Goal: Task Accomplishment & Management: Manage account settings

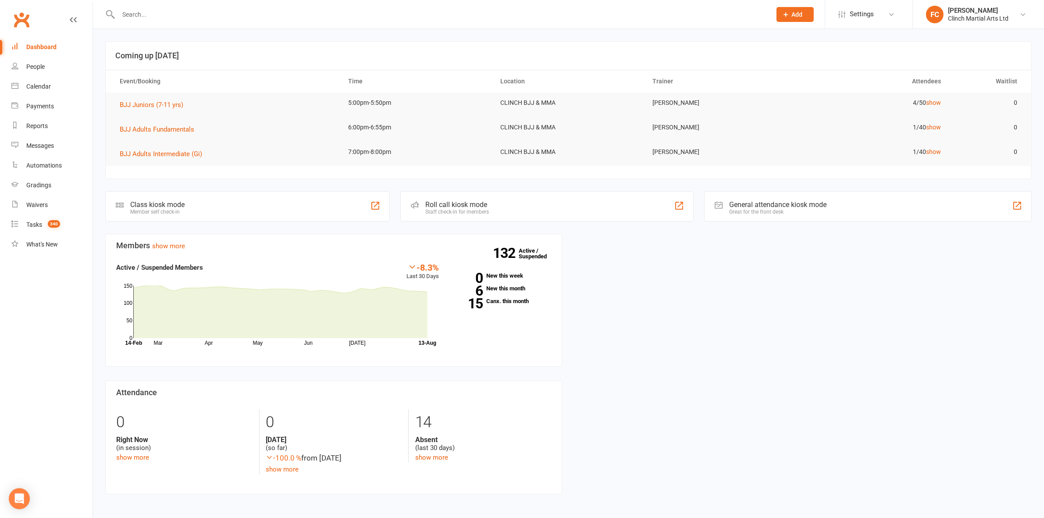
click at [141, 9] on input "text" at bounding box center [440, 14] width 649 height 12
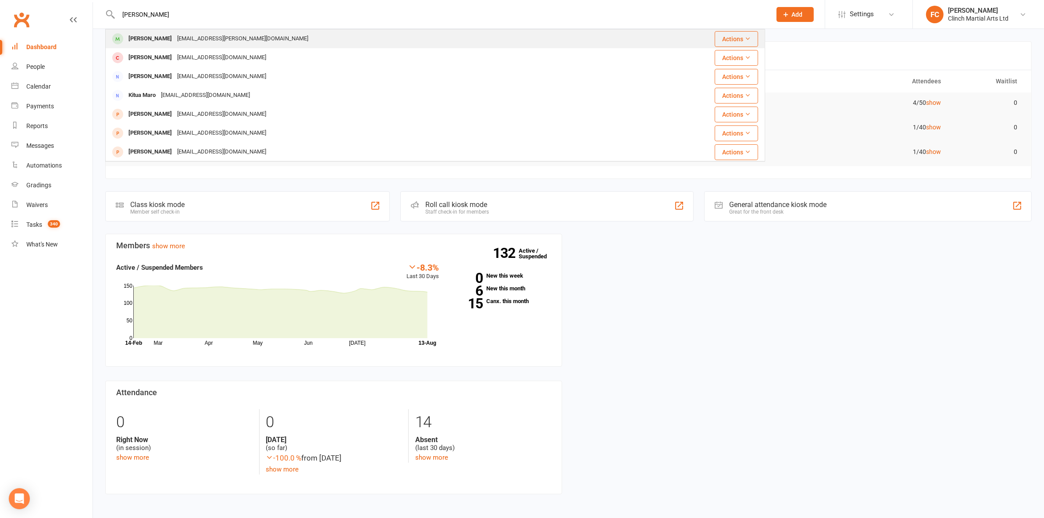
type input "mauro"
click at [164, 39] on div "Mauro Depaoli" at bounding box center [150, 38] width 49 height 13
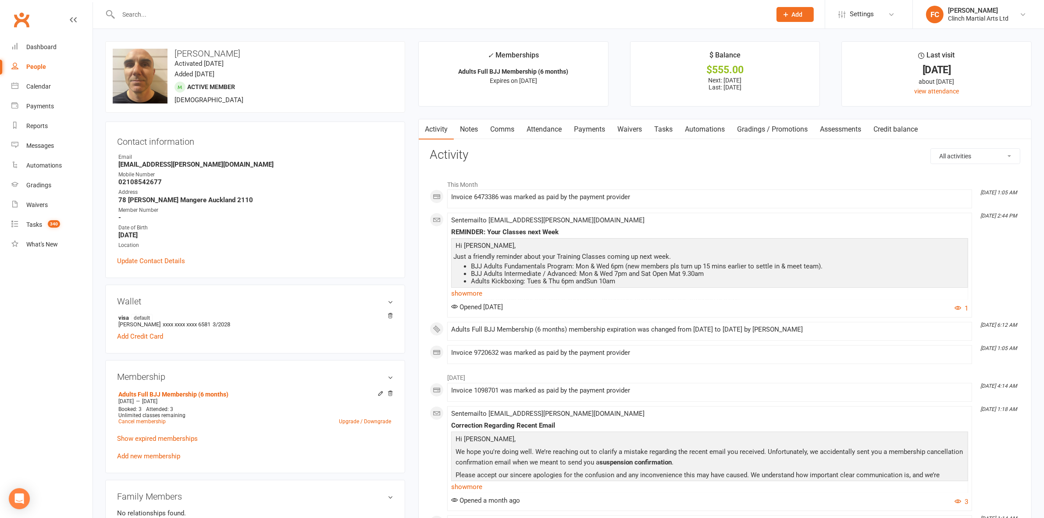
click at [599, 128] on link "Payments" at bounding box center [589, 129] width 43 height 20
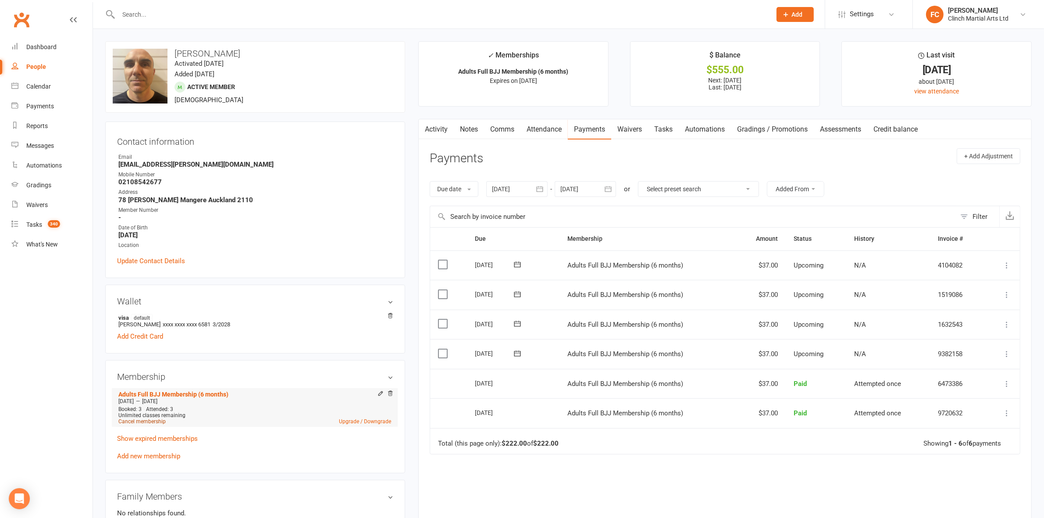
click at [137, 422] on link "Cancel membership" at bounding box center [141, 421] width 47 height 6
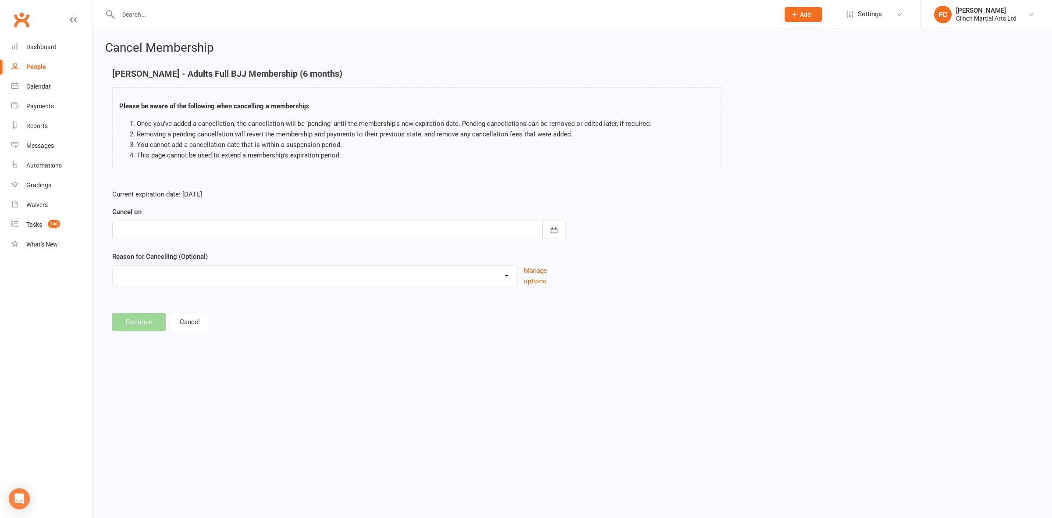
click at [155, 226] on div at bounding box center [339, 230] width 454 height 18
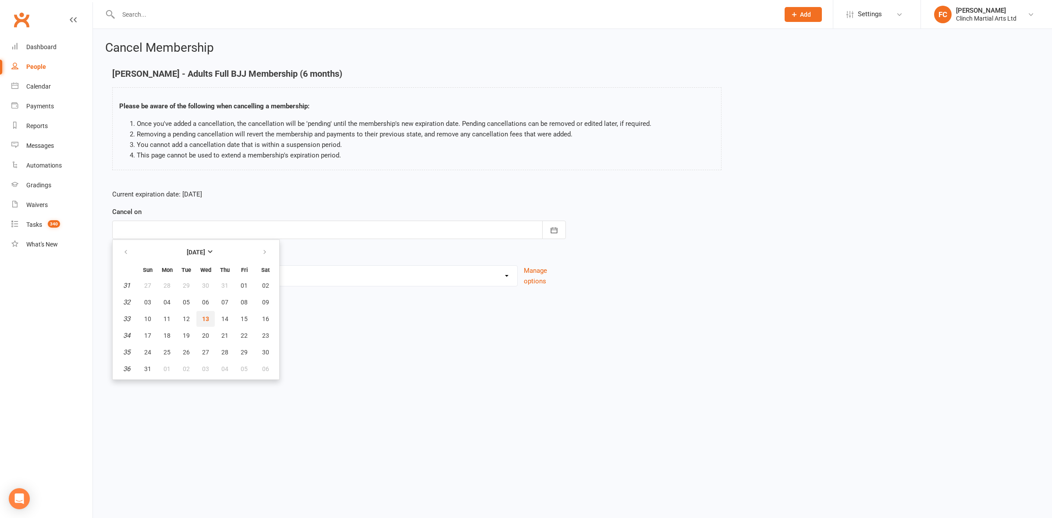
click at [203, 317] on span "13" at bounding box center [205, 318] width 7 height 7
type input "[DATE]"
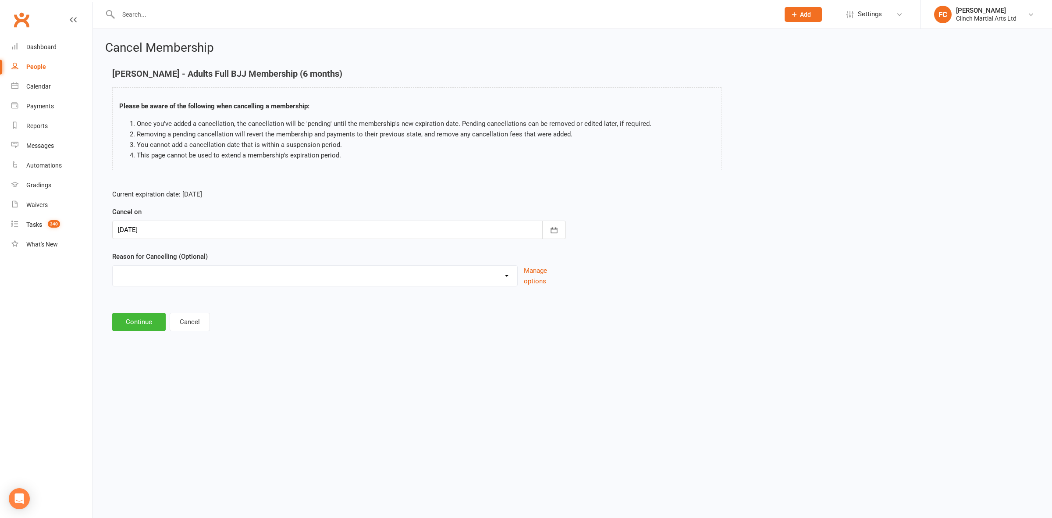
click at [188, 281] on select "Abandoned membership Holiday Injury Moved out of Auckland No longer interested …" at bounding box center [315, 275] width 405 height 18
select select "4"
click at [113, 266] on select "Abandoned membership Holiday Injury Moved out of Auckland No longer interested …" at bounding box center [315, 275] width 405 height 18
click at [145, 316] on button "Continue" at bounding box center [138, 322] width 53 height 18
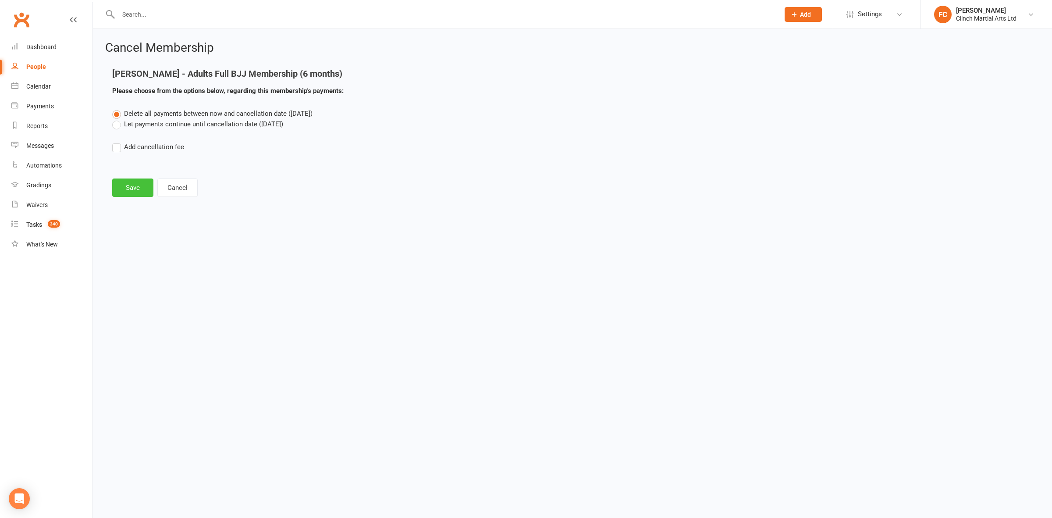
click at [134, 182] on button "Save" at bounding box center [132, 187] width 41 height 18
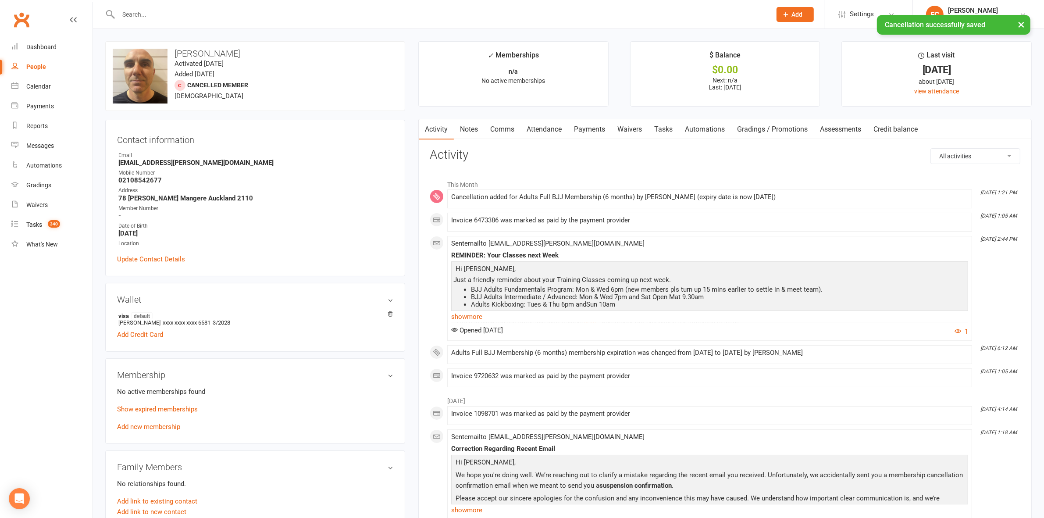
click at [592, 128] on link "Payments" at bounding box center [589, 129] width 43 height 20
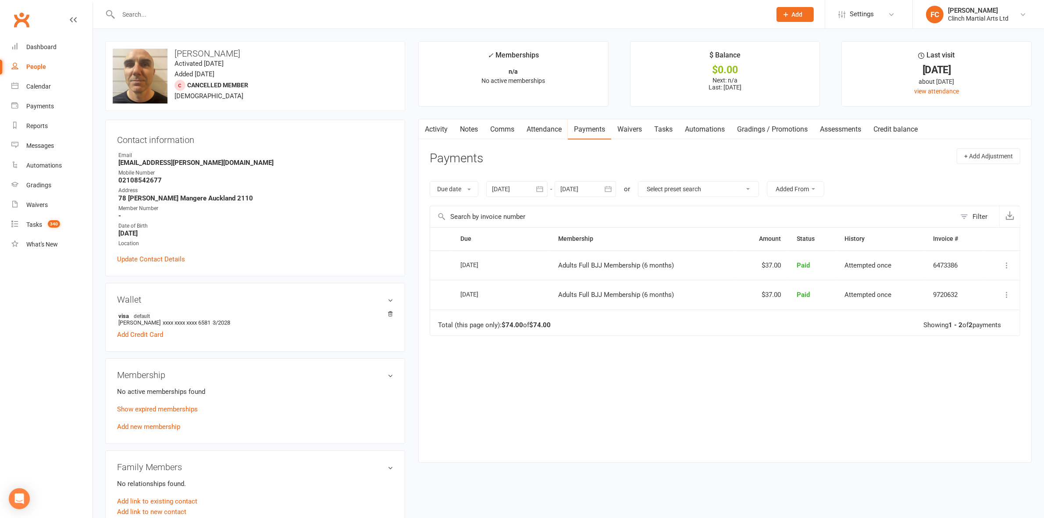
click at [39, 64] on div "People" at bounding box center [36, 66] width 20 height 7
select select "100"
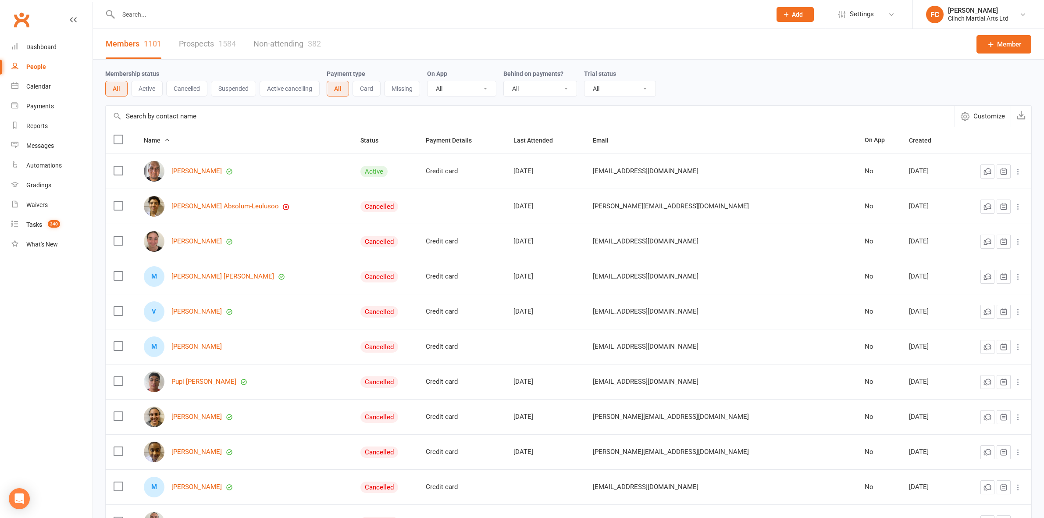
select select "100"
click at [36, 105] on div "Payments" at bounding box center [40, 106] width 28 height 7
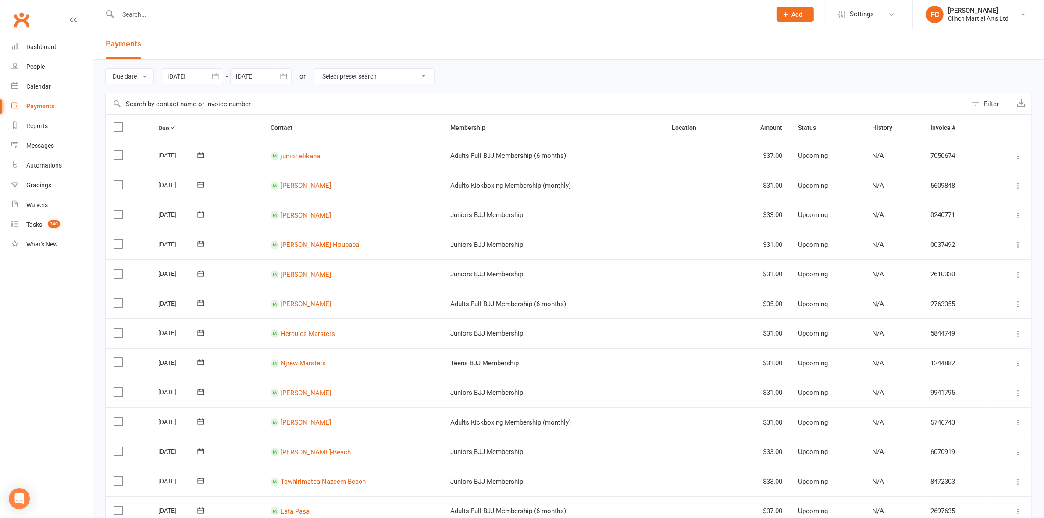
click at [976, 104] on button "Filter" at bounding box center [988, 103] width 43 height 21
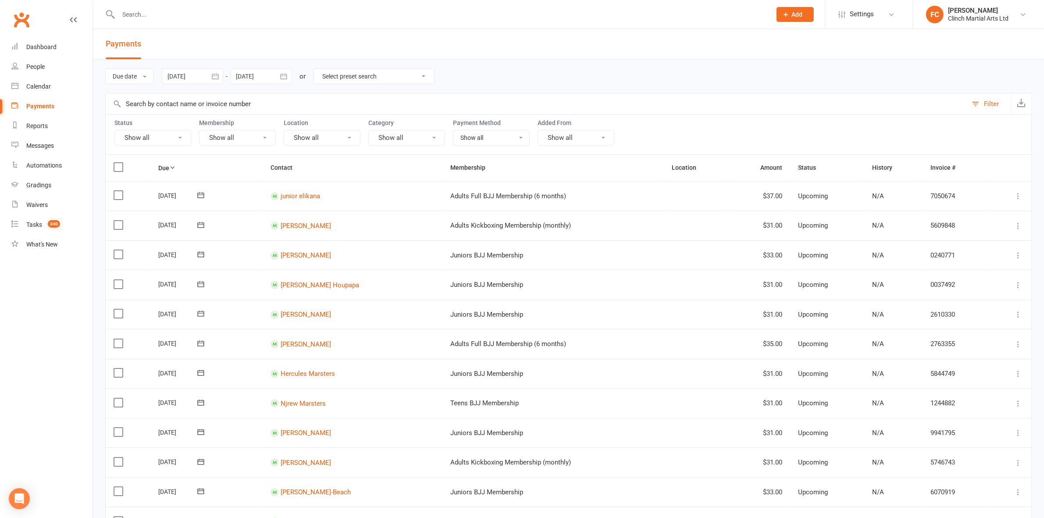
click at [163, 137] on button "Show all" at bounding box center [152, 138] width 77 height 16
click at [147, 224] on link "Failed" at bounding box center [163, 229] width 97 height 18
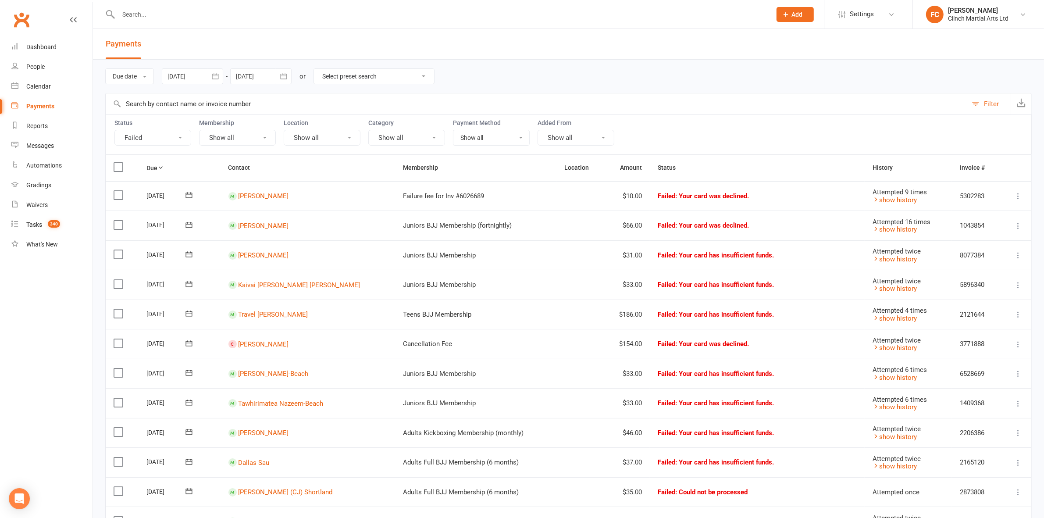
click at [155, 140] on button "Failed" at bounding box center [152, 138] width 77 height 16
click at [150, 281] on link "Upcoming (auto-reschedule)" at bounding box center [163, 281] width 97 height 18
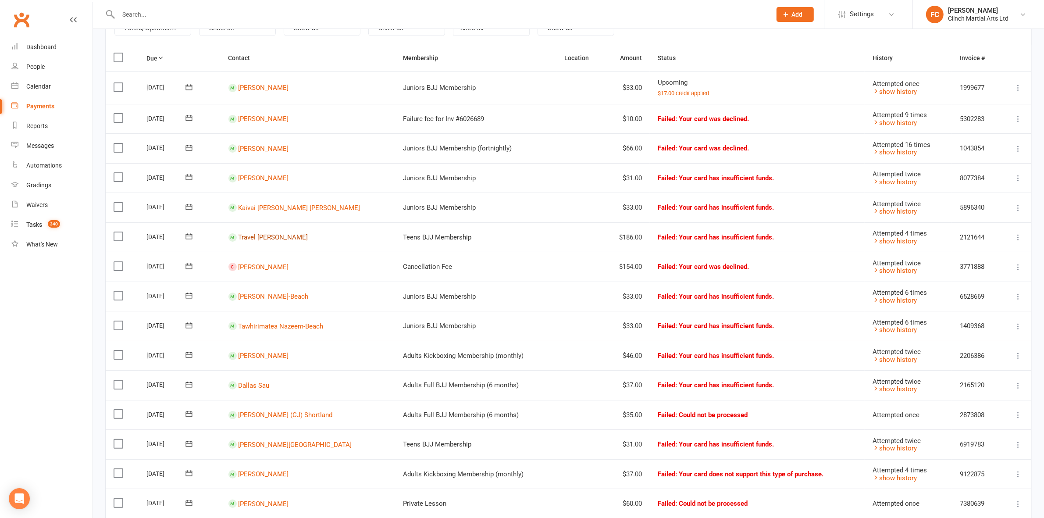
scroll to position [219, 0]
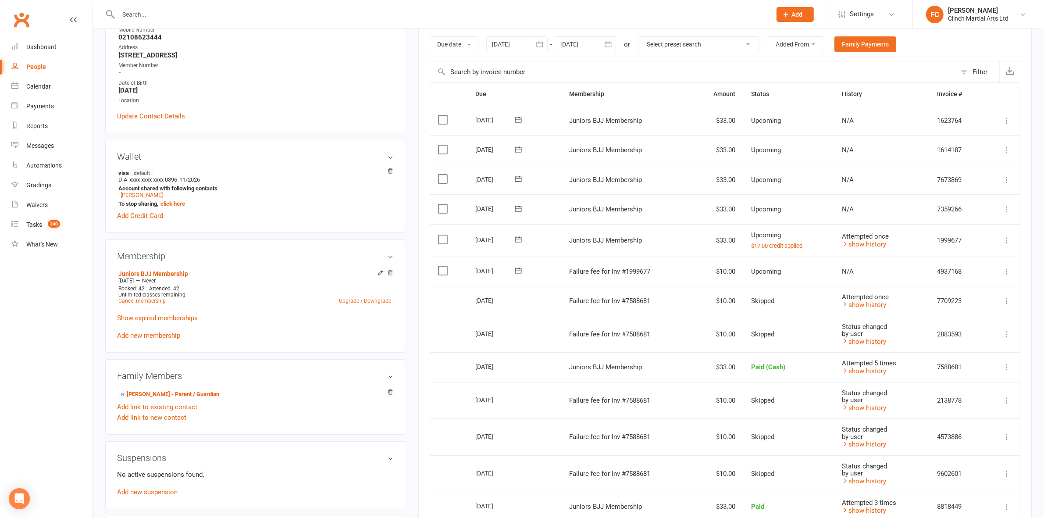
scroll to position [164, 0]
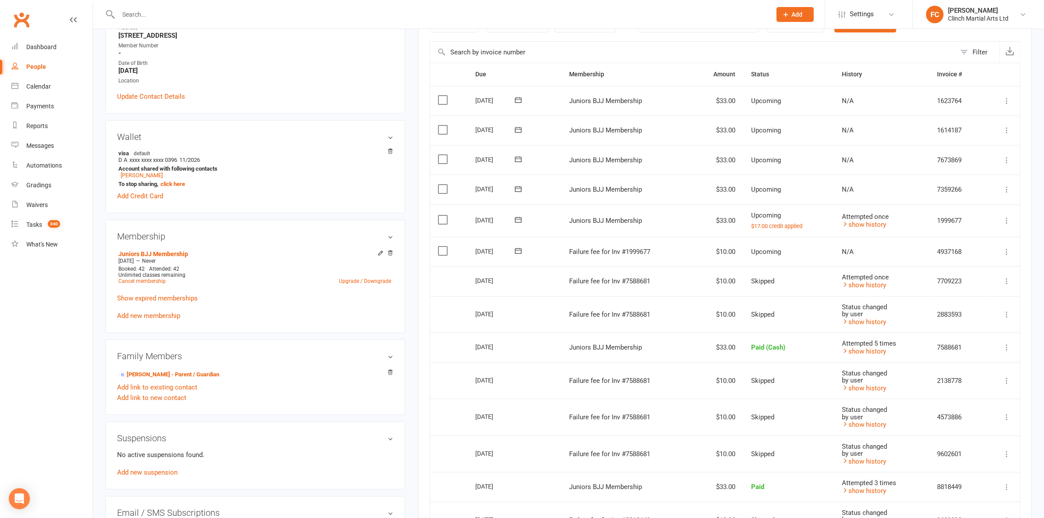
click at [518, 254] on icon at bounding box center [518, 250] width 9 height 9
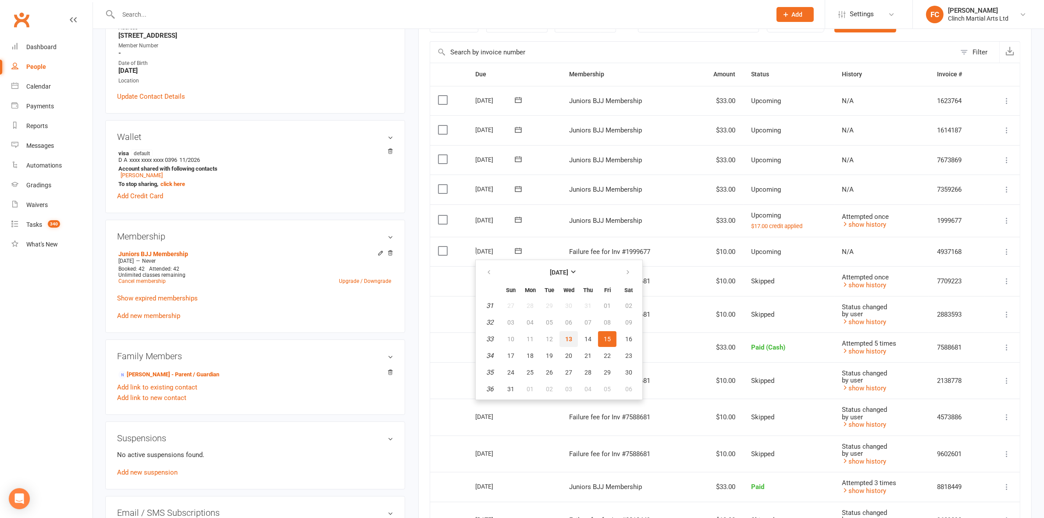
click at [568, 336] on span "13" at bounding box center [568, 338] width 7 height 7
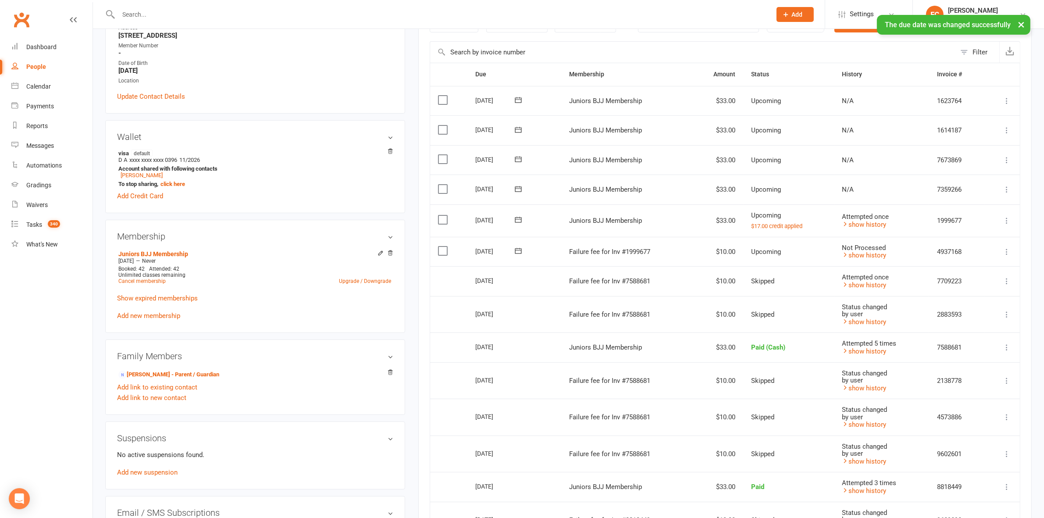
click at [442, 253] on label at bounding box center [444, 250] width 12 height 9
click at [442, 246] on input "checkbox" at bounding box center [441, 246] width 6 height 0
click at [979, 496] on button "Change status" at bounding box center [996, 497] width 69 height 18
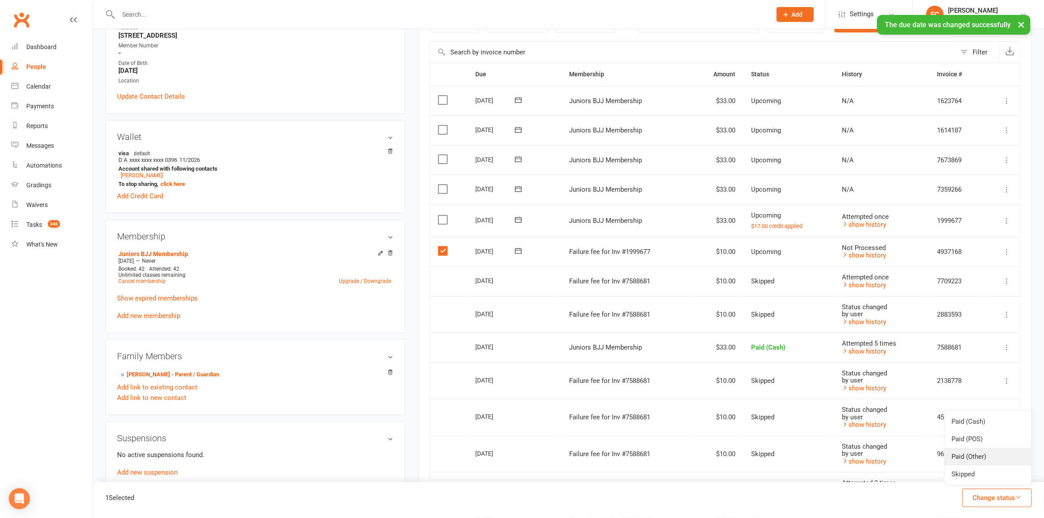
click at [974, 463] on link "Paid (Other)" at bounding box center [987, 457] width 87 height 18
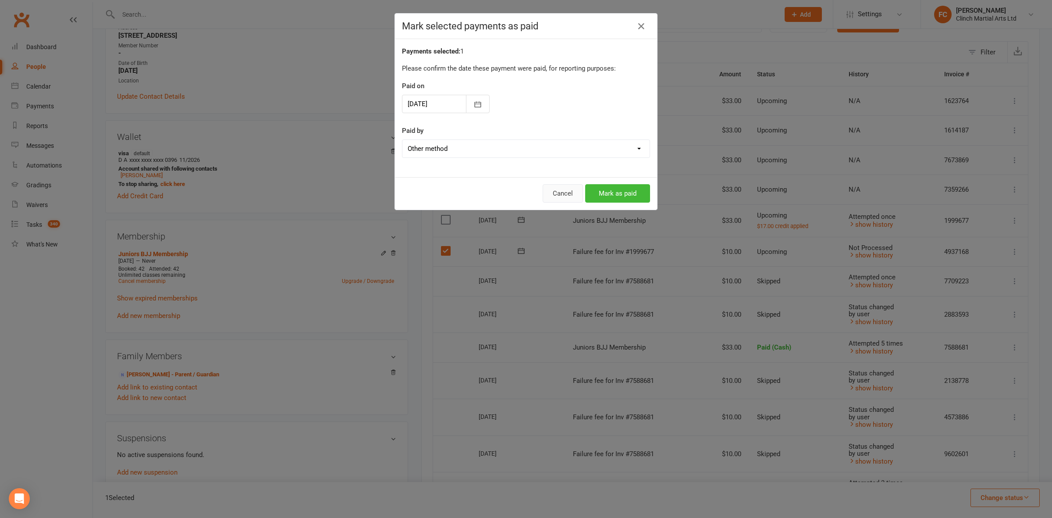
click at [563, 189] on button "Cancel" at bounding box center [563, 193] width 40 height 18
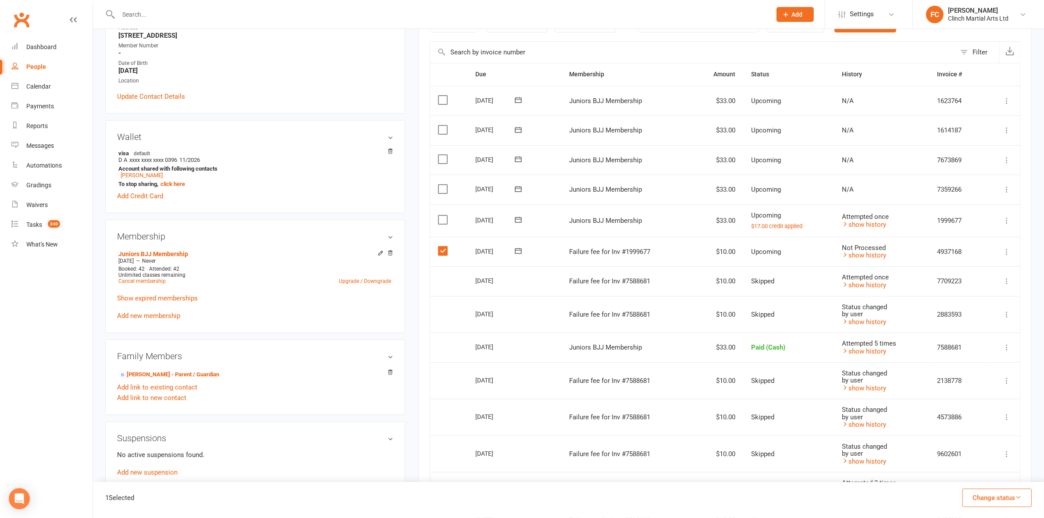
click at [970, 496] on button "Change status" at bounding box center [996, 497] width 69 height 18
click at [969, 477] on link "Skipped" at bounding box center [987, 474] width 87 height 18
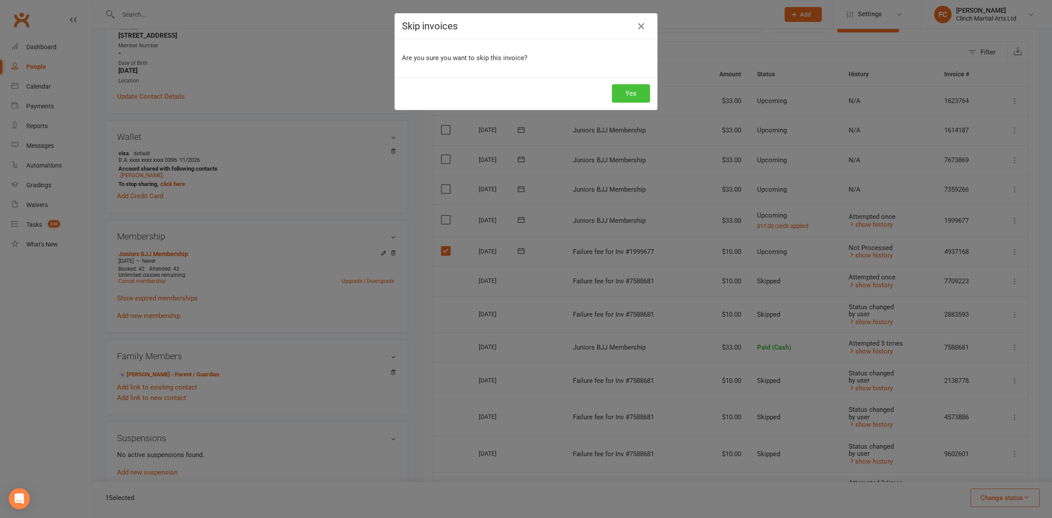
click at [623, 92] on button "Yes" at bounding box center [631, 93] width 38 height 18
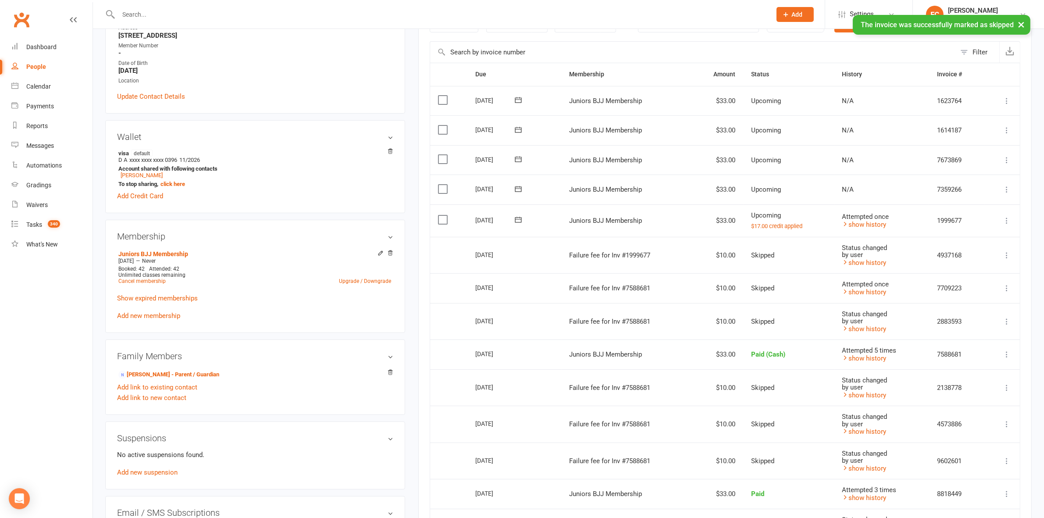
click at [518, 220] on icon at bounding box center [518, 220] width 7 height 6
drag, startPoint x: 570, startPoint y: 306, endPoint x: 572, endPoint y: 64, distance: 242.0
click at [569, 306] on button "13" at bounding box center [568, 308] width 18 height 16
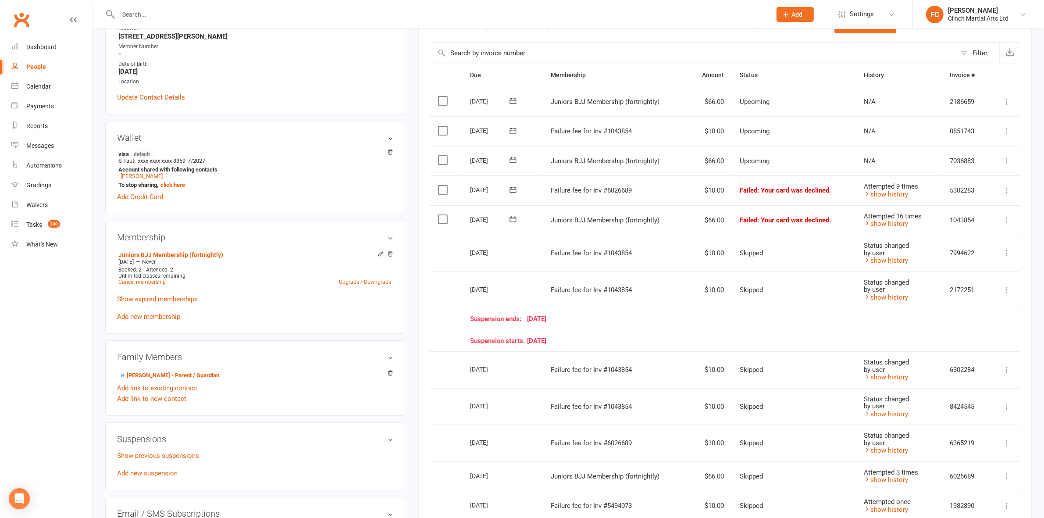
scroll to position [164, 0]
click at [512, 130] on icon at bounding box center [512, 130] width 7 height 6
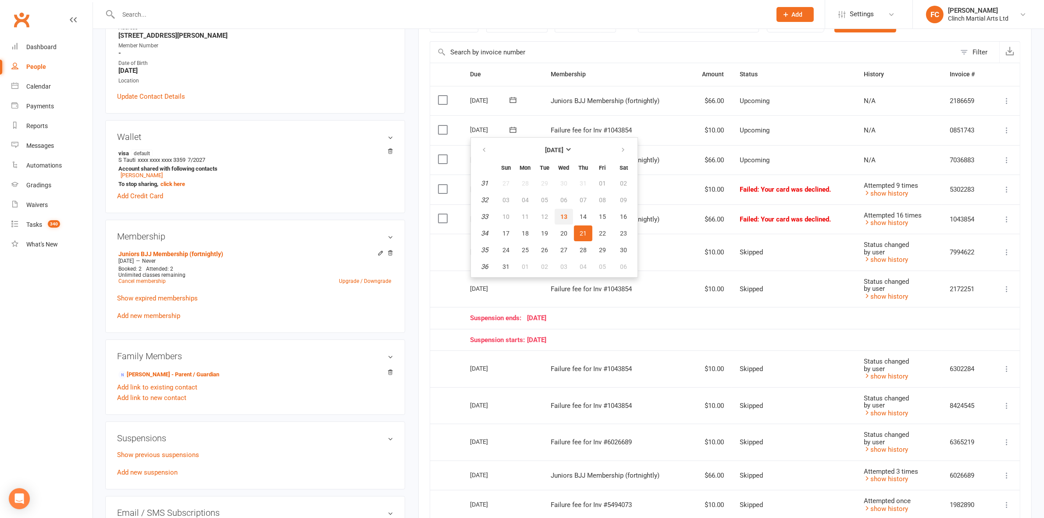
drag, startPoint x: 563, startPoint y: 212, endPoint x: 580, endPoint y: 67, distance: 146.2
click at [562, 213] on span "13" at bounding box center [563, 216] width 7 height 7
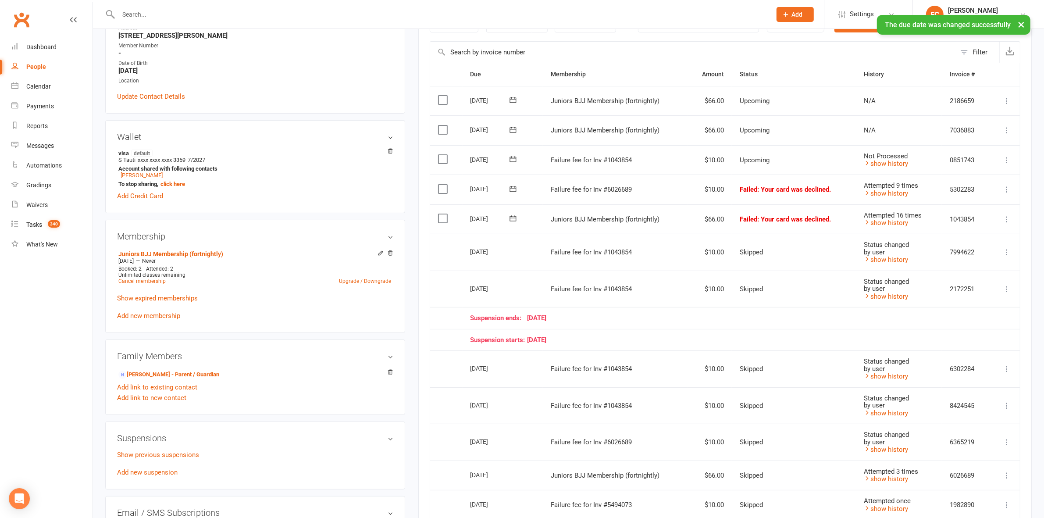
click at [442, 163] on label at bounding box center [444, 159] width 12 height 9
click at [442, 155] on input "checkbox" at bounding box center [441, 155] width 6 height 0
click at [988, 499] on button "Change status" at bounding box center [996, 497] width 69 height 18
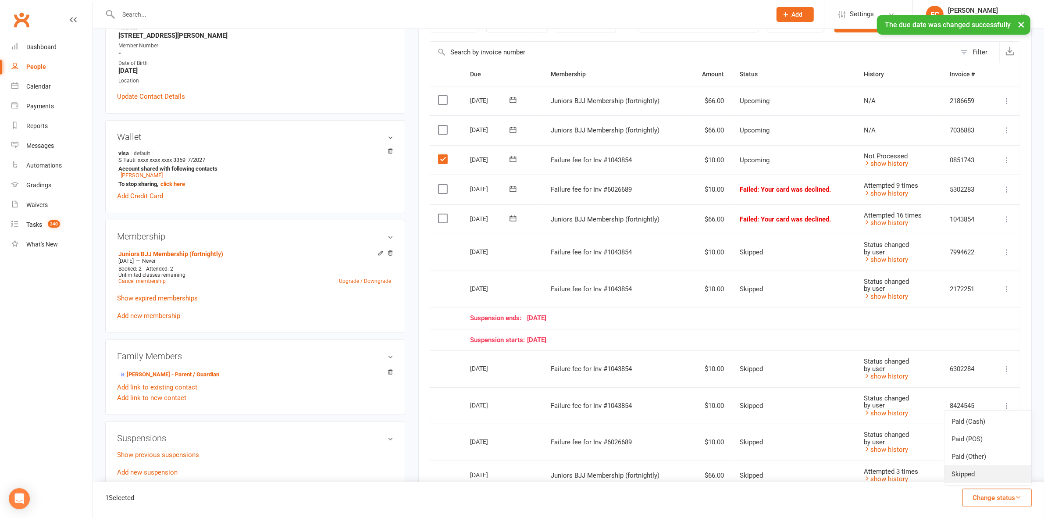
click at [979, 475] on link "Skipped" at bounding box center [987, 474] width 87 height 18
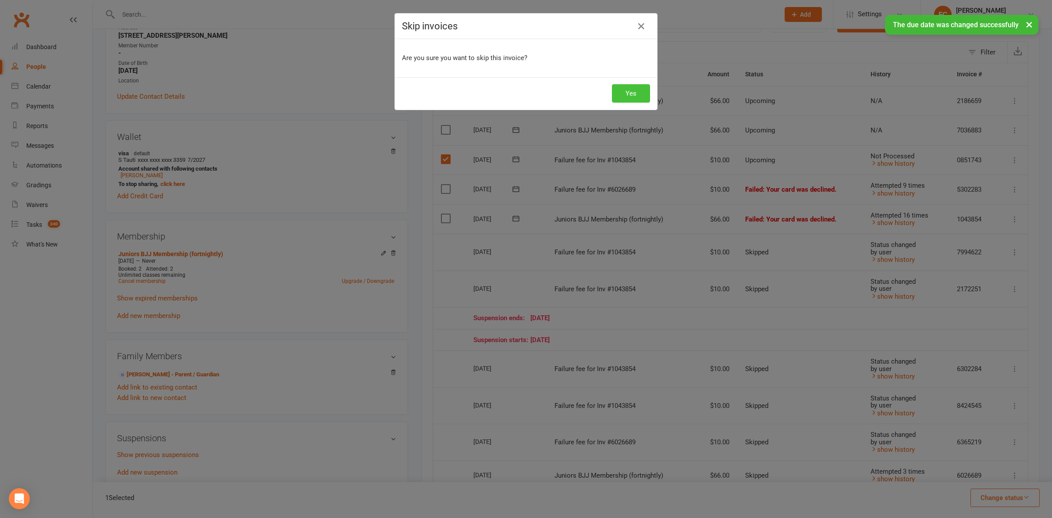
click at [623, 94] on button "Yes" at bounding box center [631, 93] width 38 height 18
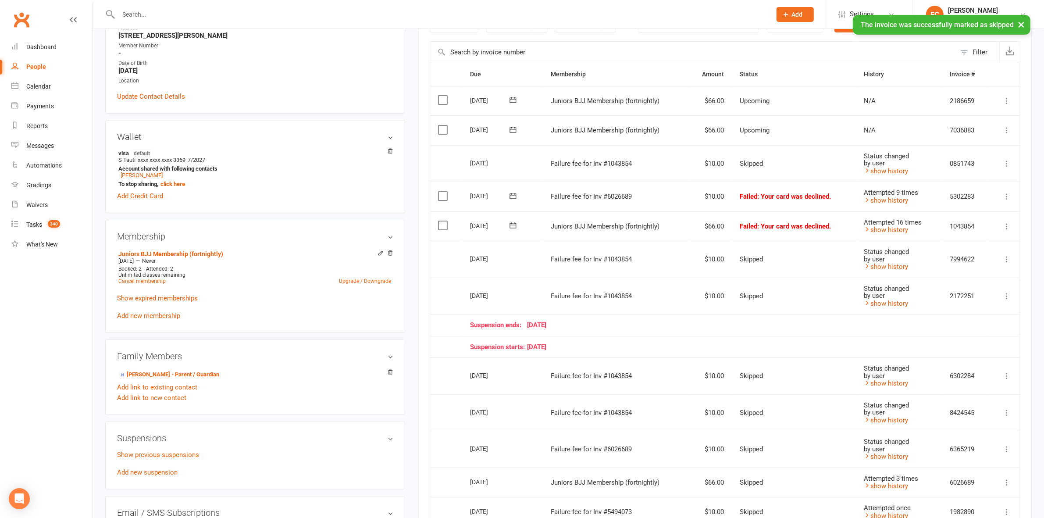
click at [516, 196] on icon at bounding box center [513, 196] width 9 height 9
click at [413, 269] on main "✓ Memberships Juniors BJJ Membership (fortnightly) Does not expire $ Balance $1…" at bounding box center [725, 364] width 627 height 974
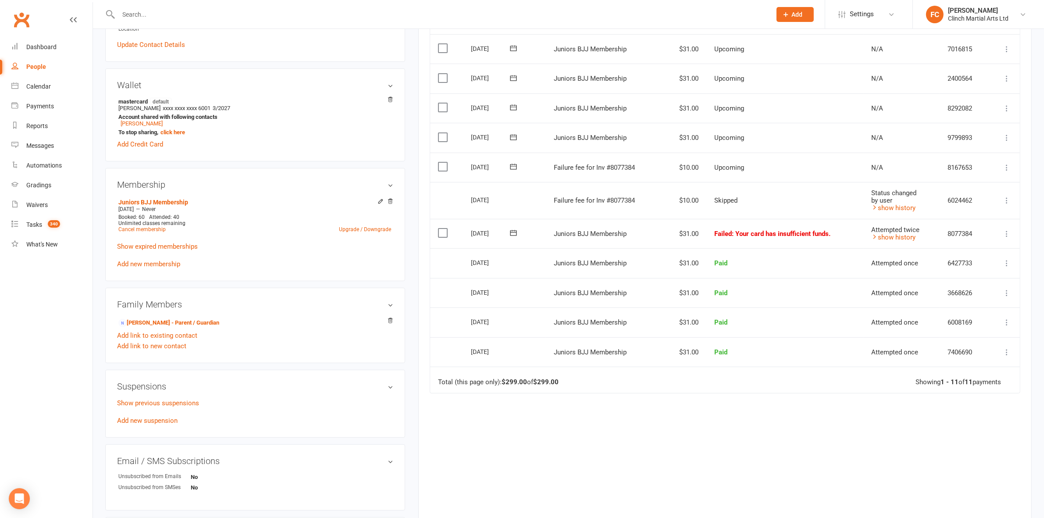
scroll to position [219, 0]
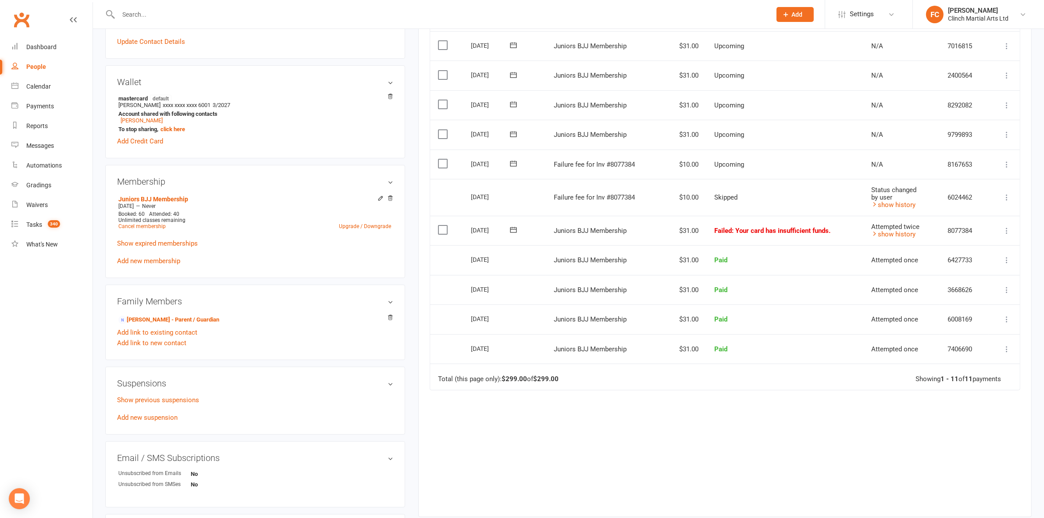
click at [507, 167] on button at bounding box center [514, 163] width 18 height 9
click at [567, 245] on button "13" at bounding box center [565, 252] width 18 height 16
click at [440, 164] on label at bounding box center [444, 163] width 12 height 9
click at [440, 159] on input "checkbox" at bounding box center [441, 159] width 6 height 0
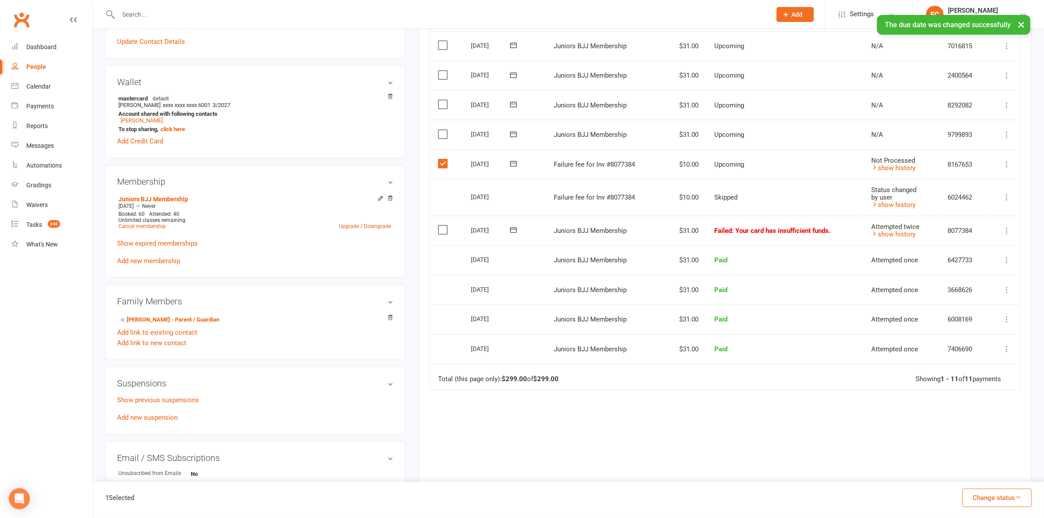
drag, startPoint x: 986, startPoint y: 503, endPoint x: 987, endPoint y: 499, distance: 4.5
click at [986, 502] on button "Change status" at bounding box center [996, 497] width 69 height 18
click at [979, 477] on link "Skipped" at bounding box center [987, 474] width 87 height 18
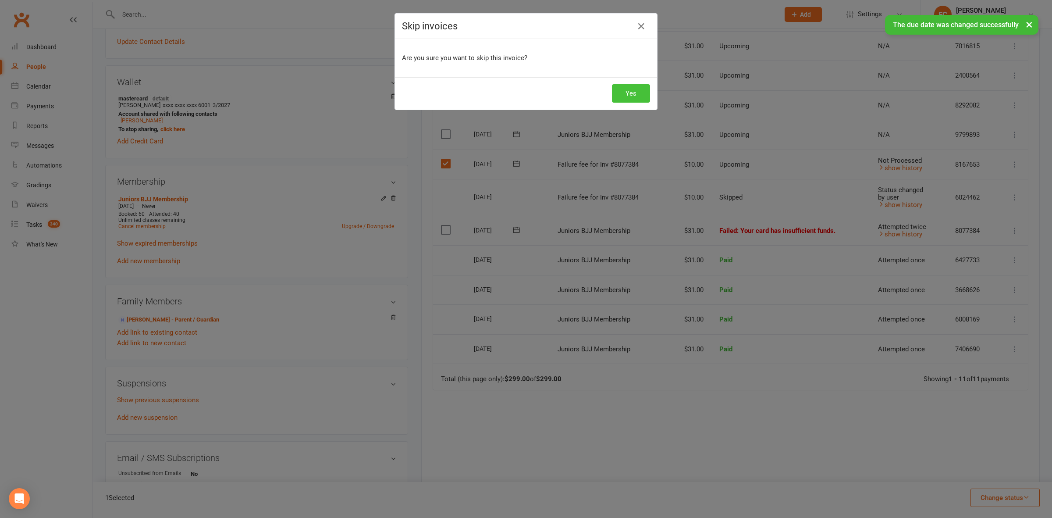
click at [633, 93] on button "Yes" at bounding box center [631, 93] width 38 height 18
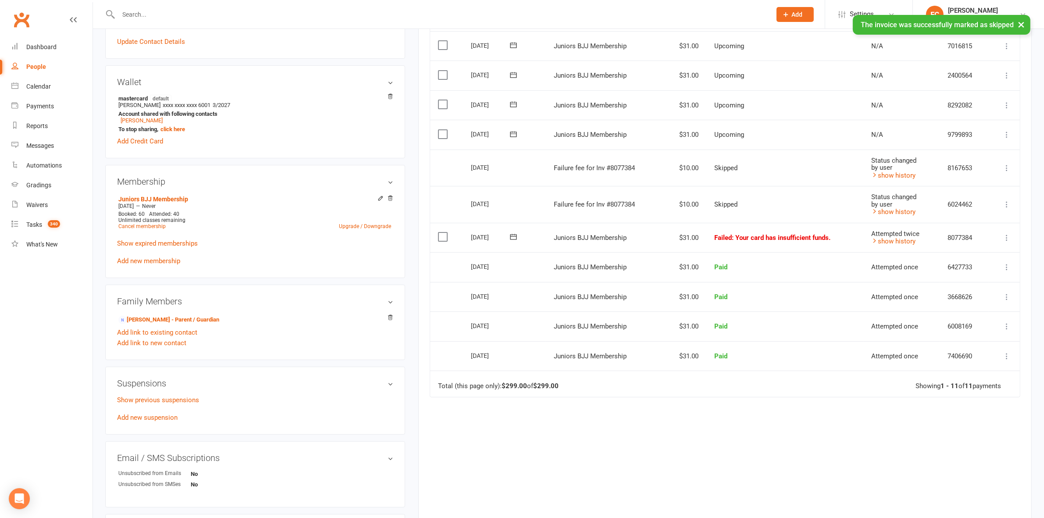
click at [513, 238] on icon at bounding box center [513, 236] width 9 height 9
click at [565, 327] on button "13" at bounding box center [565, 325] width 18 height 16
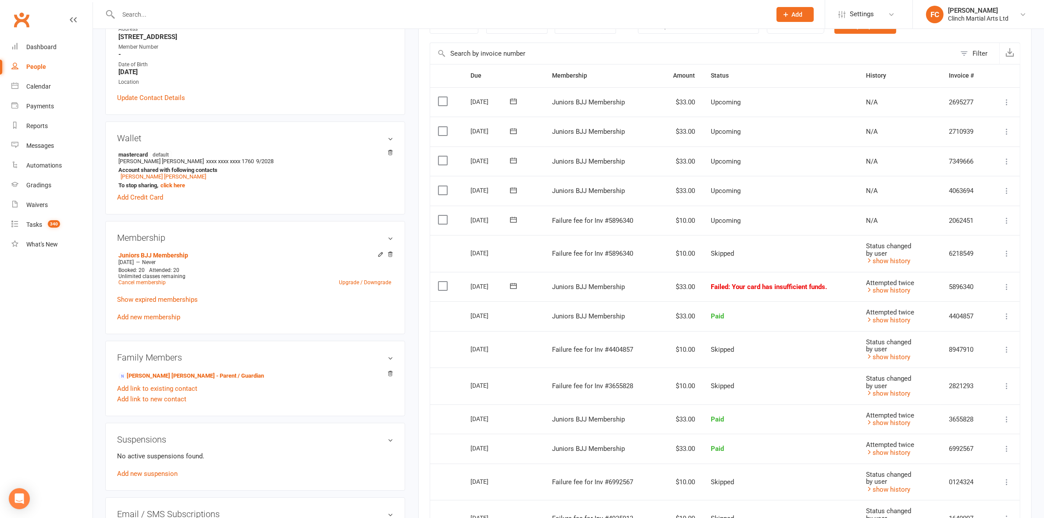
scroll to position [164, 0]
click at [514, 220] on icon at bounding box center [513, 218] width 7 height 6
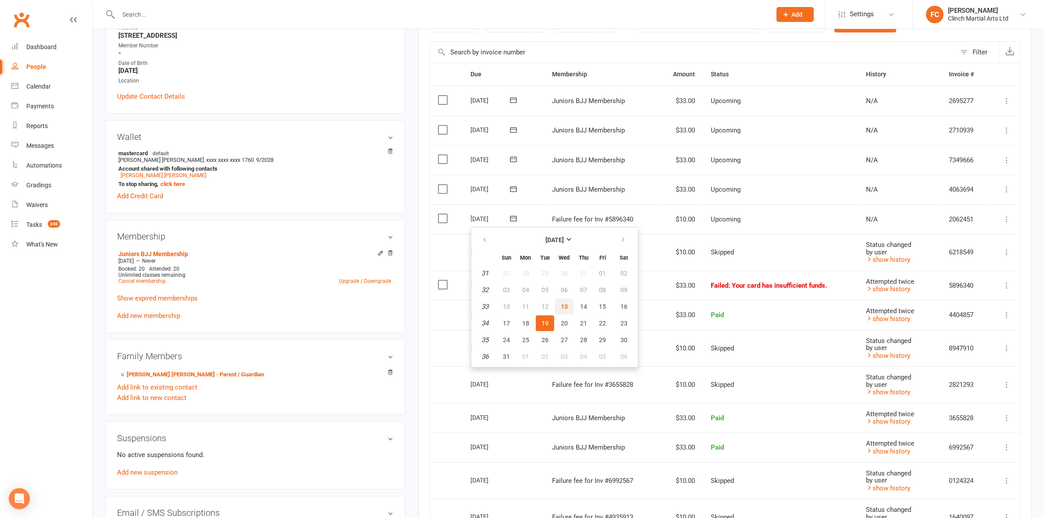
click at [564, 305] on span "13" at bounding box center [564, 306] width 7 height 7
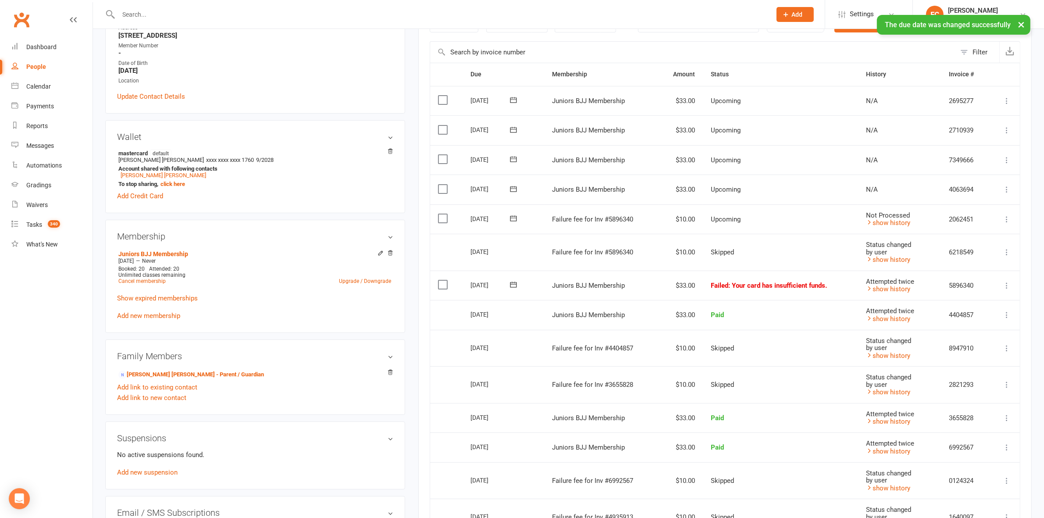
click at [515, 287] on icon at bounding box center [513, 284] width 9 height 9
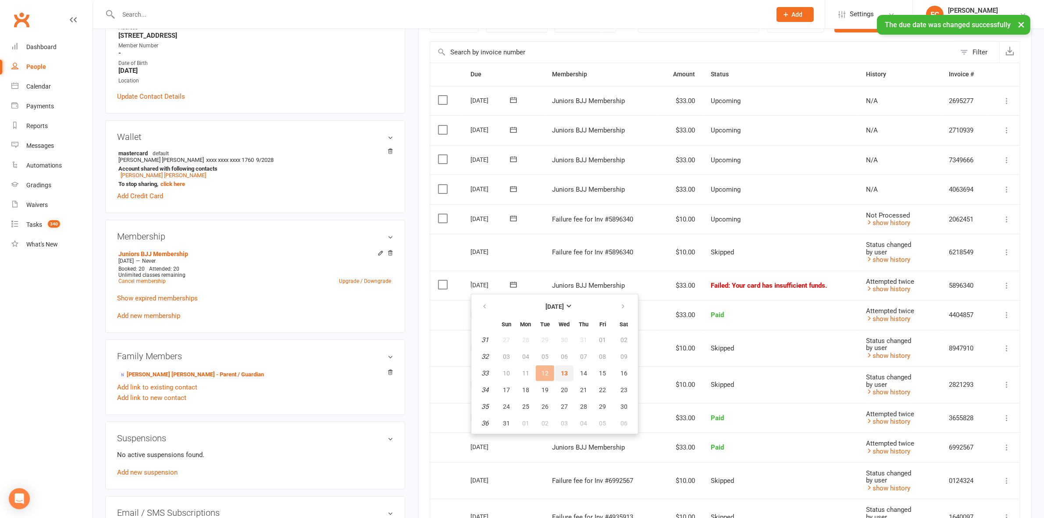
drag, startPoint x: 558, startPoint y: 373, endPoint x: 579, endPoint y: 64, distance: 309.9
click at [558, 373] on button "13" at bounding box center [564, 373] width 18 height 16
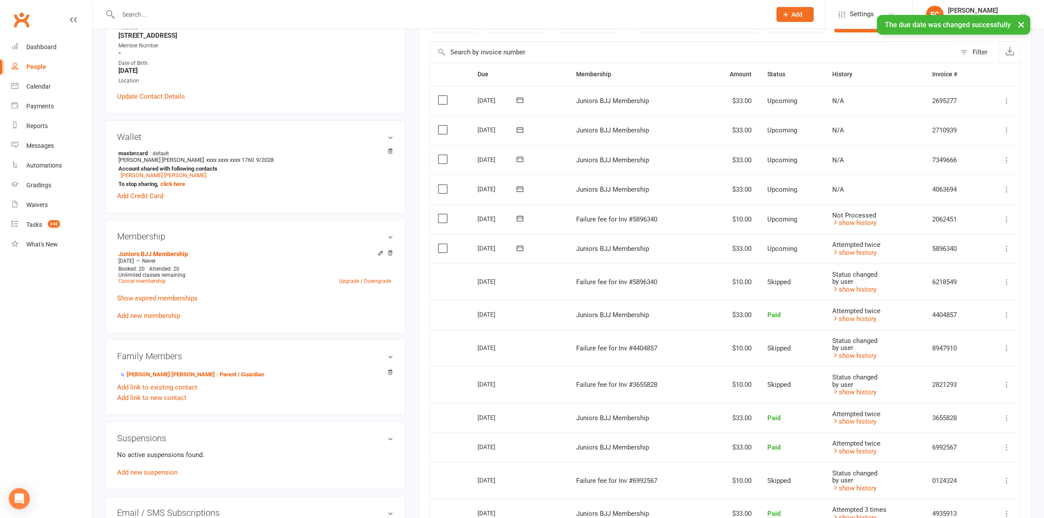
click at [516, 218] on icon at bounding box center [520, 218] width 9 height 9
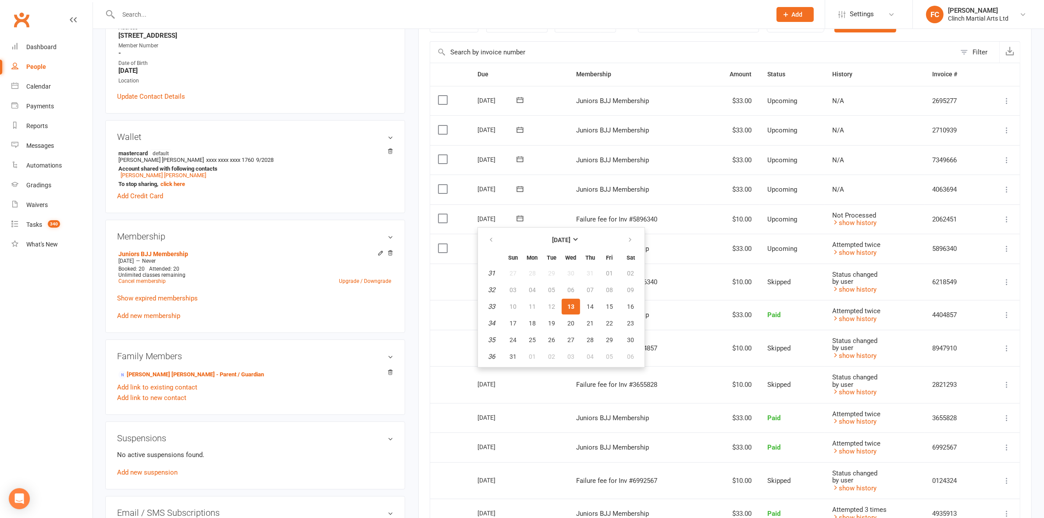
drag, startPoint x: 452, startPoint y: 297, endPoint x: 449, endPoint y: 286, distance: 11.4
click at [452, 297] on td "Select this" at bounding box center [449, 282] width 39 height 37
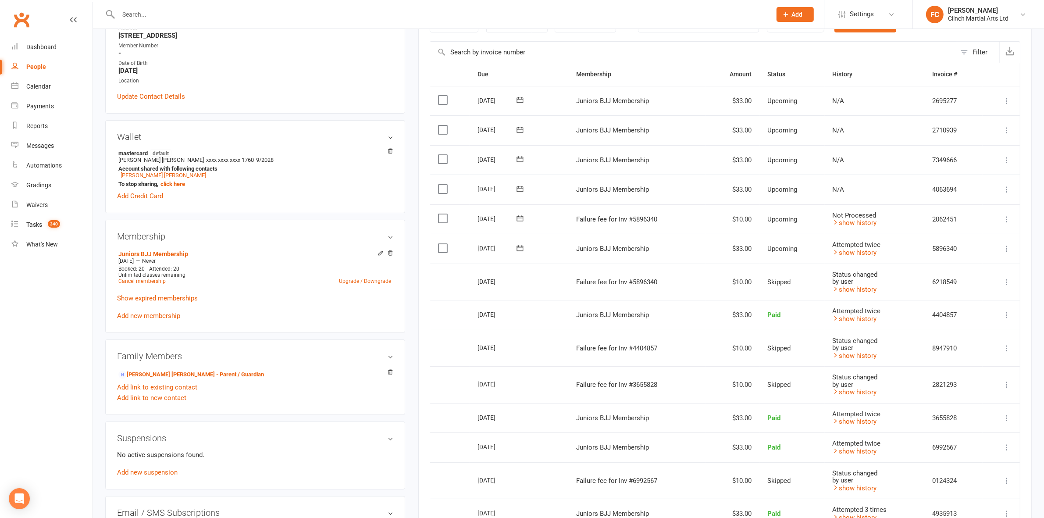
click at [444, 222] on label at bounding box center [444, 218] width 12 height 9
click at [444, 214] on input "checkbox" at bounding box center [441, 214] width 6 height 0
click at [975, 495] on button "Change status" at bounding box center [996, 497] width 69 height 18
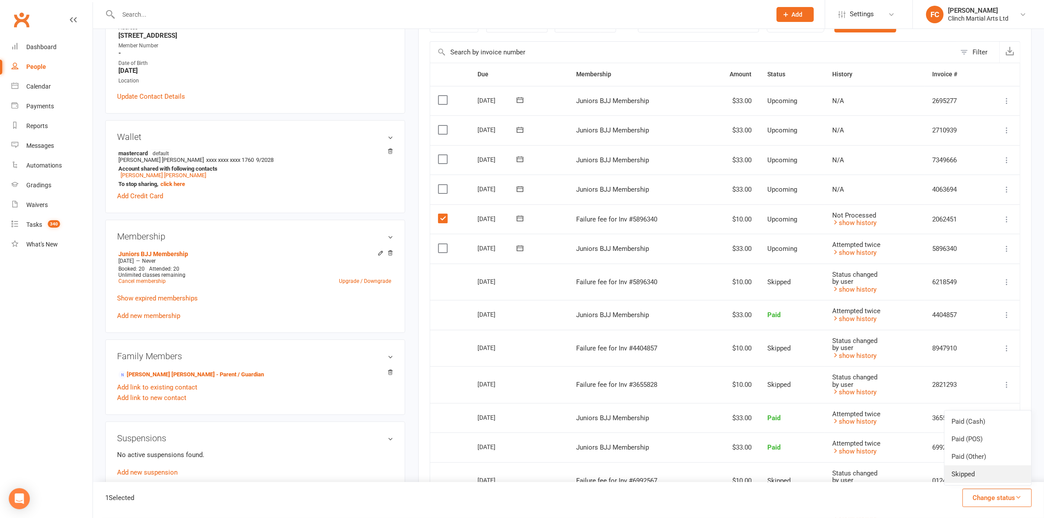
click at [974, 480] on link "Skipped" at bounding box center [987, 474] width 87 height 18
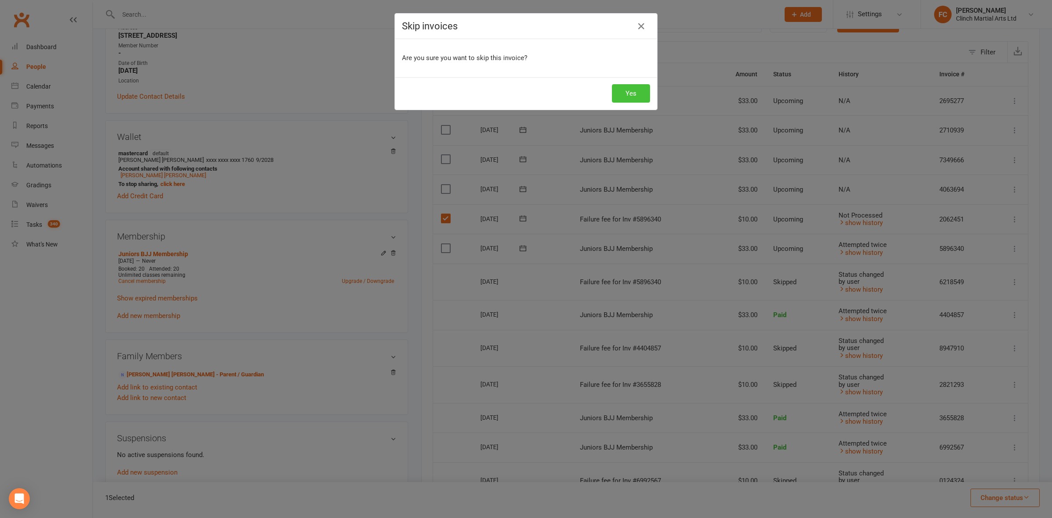
click at [617, 91] on button "Yes" at bounding box center [631, 93] width 38 height 18
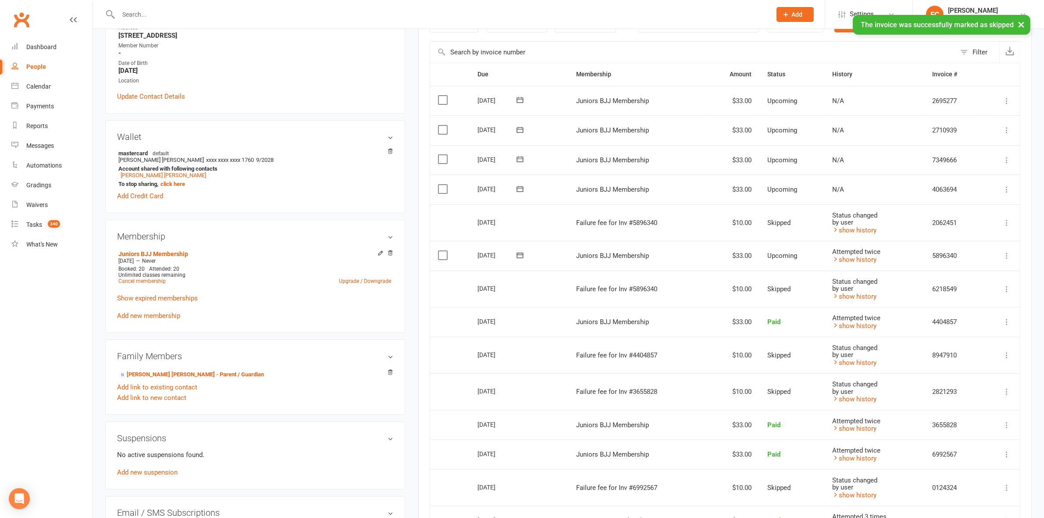
click at [449, 306] on td "Select this" at bounding box center [449, 289] width 39 height 37
click at [736, 264] on td "$33.00" at bounding box center [732, 256] width 53 height 30
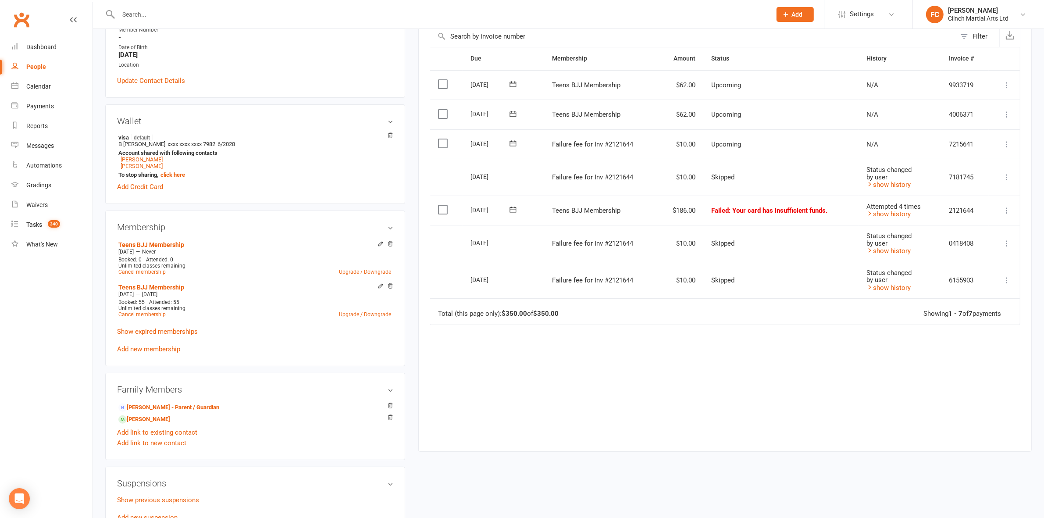
scroll to position [219, 0]
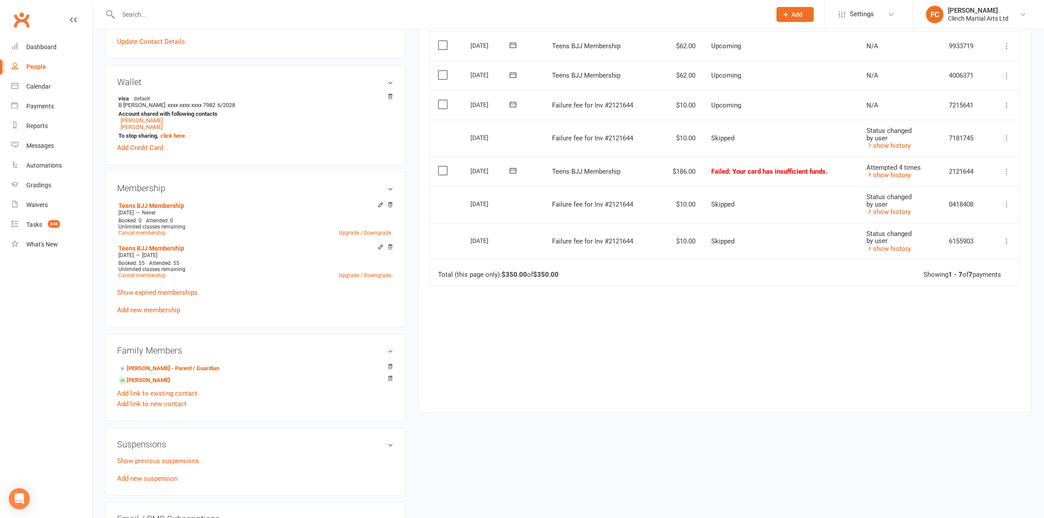
click at [511, 107] on icon at bounding box center [513, 104] width 9 height 9
drag, startPoint x: 562, startPoint y: 189, endPoint x: 575, endPoint y: 61, distance: 127.8
click at [561, 189] on span "13" at bounding box center [563, 191] width 7 height 7
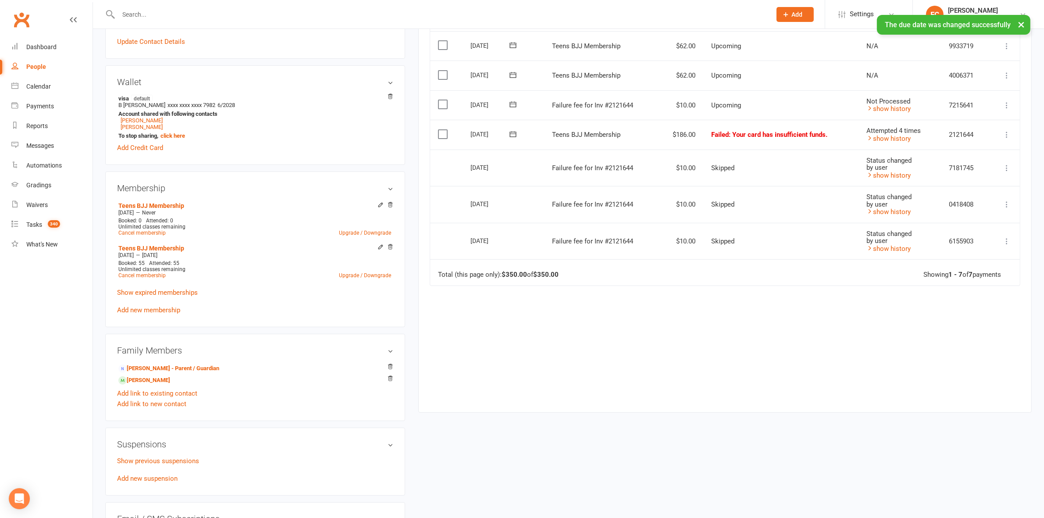
click at [445, 108] on label at bounding box center [444, 104] width 12 height 9
click at [444, 100] on input "checkbox" at bounding box center [441, 100] width 6 height 0
click at [981, 496] on button "Change status" at bounding box center [996, 497] width 69 height 18
click at [976, 479] on link "Skipped" at bounding box center [987, 474] width 87 height 18
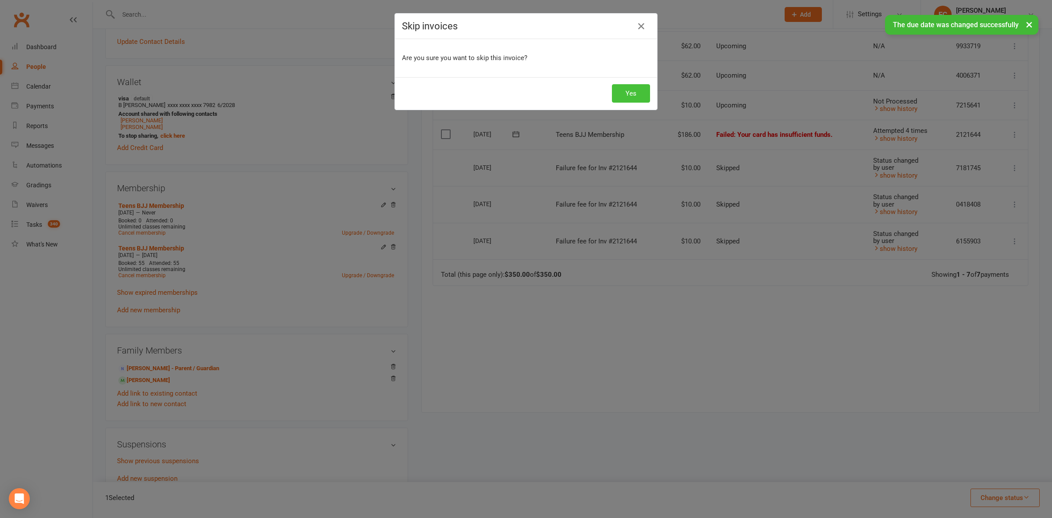
click at [626, 91] on button "Yes" at bounding box center [631, 93] width 38 height 18
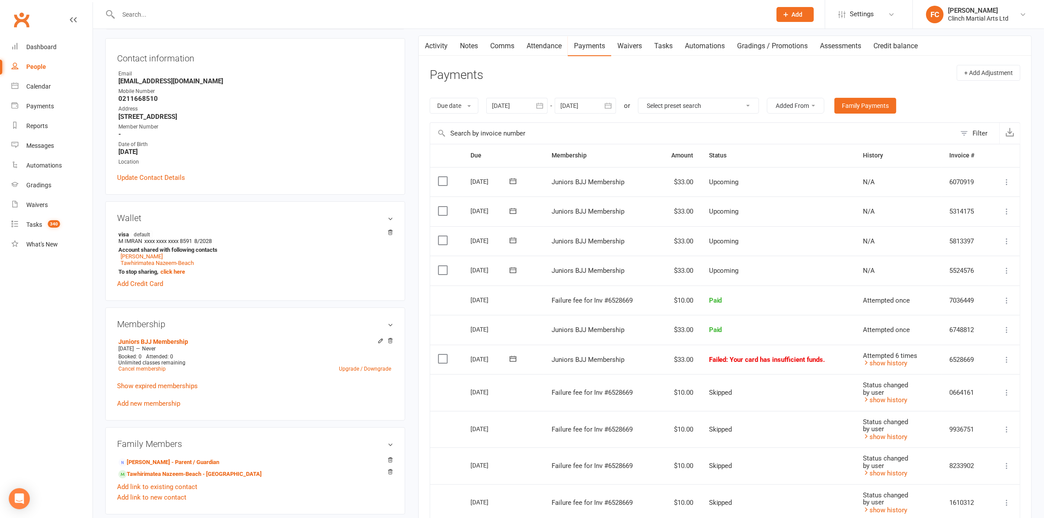
scroll to position [219, 0]
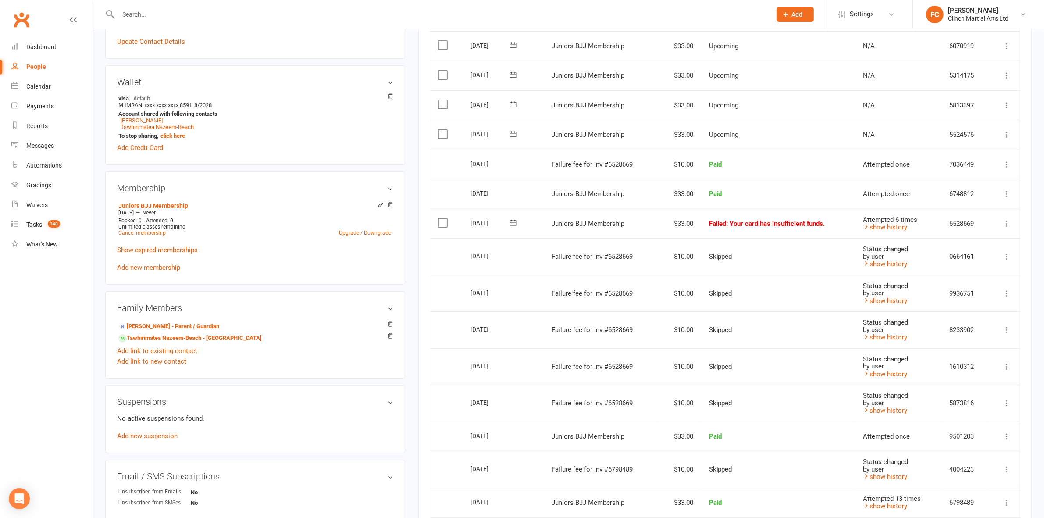
click at [513, 226] on icon at bounding box center [513, 222] width 9 height 9
click at [599, 308] on span "15" at bounding box center [602, 311] width 7 height 7
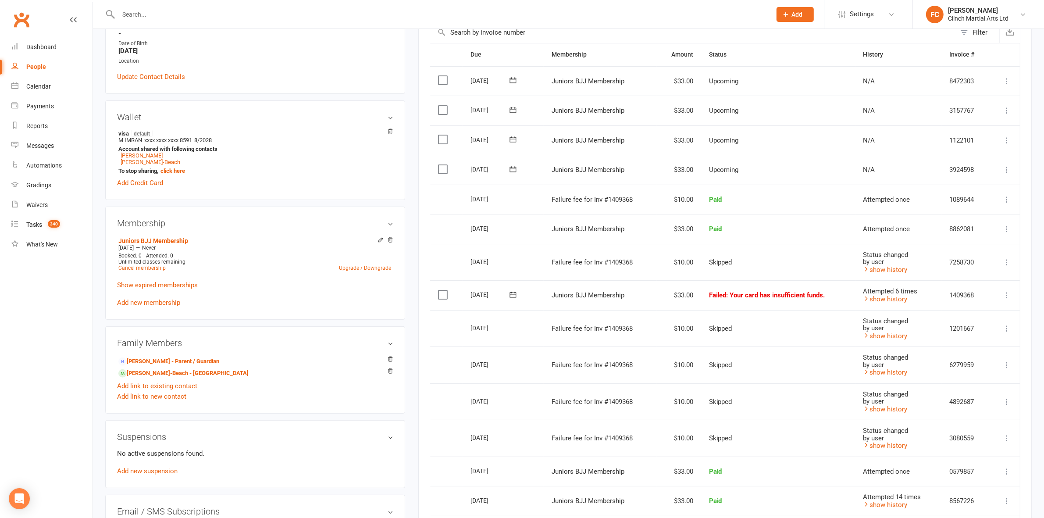
scroll to position [219, 0]
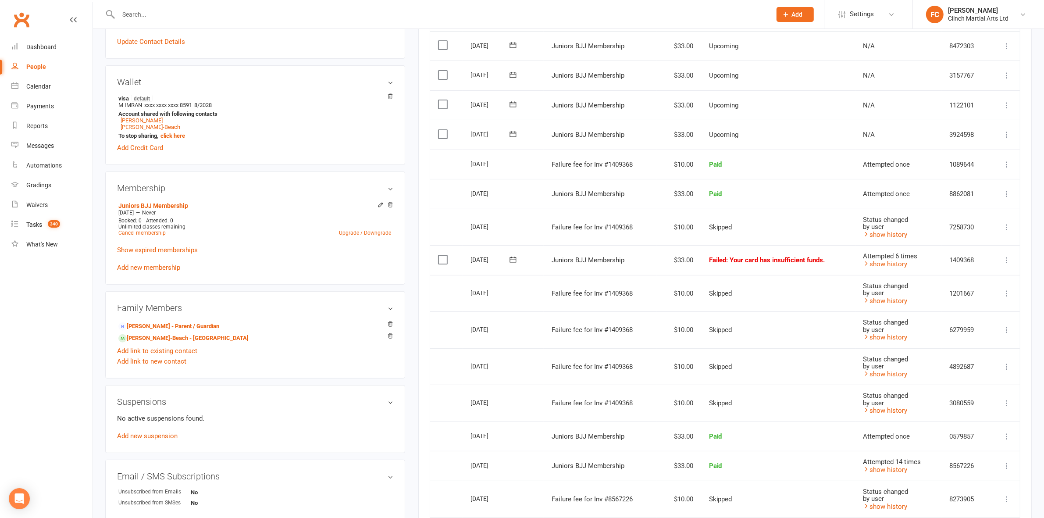
click at [512, 261] on icon at bounding box center [513, 259] width 9 height 9
click at [599, 349] on span "15" at bounding box center [602, 348] width 7 height 7
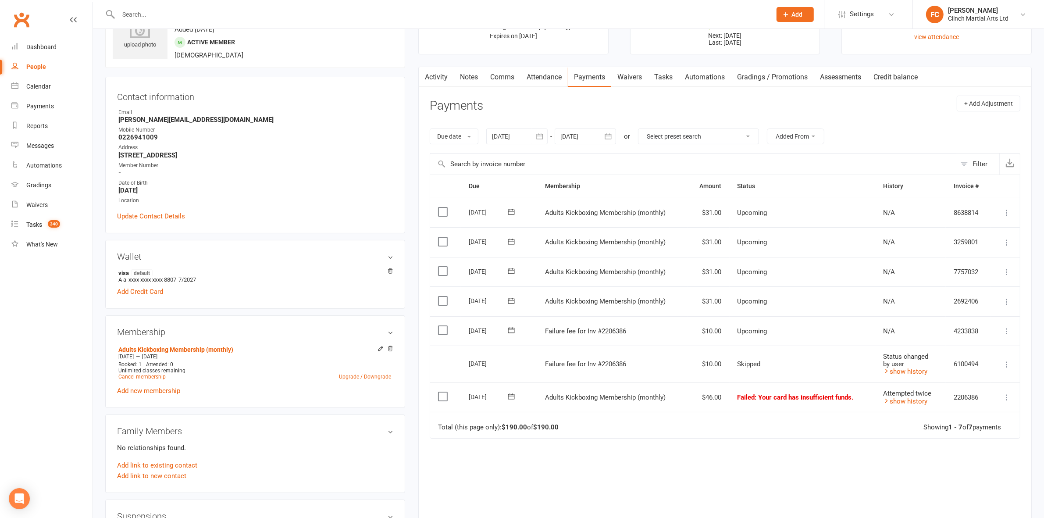
scroll to position [110, 0]
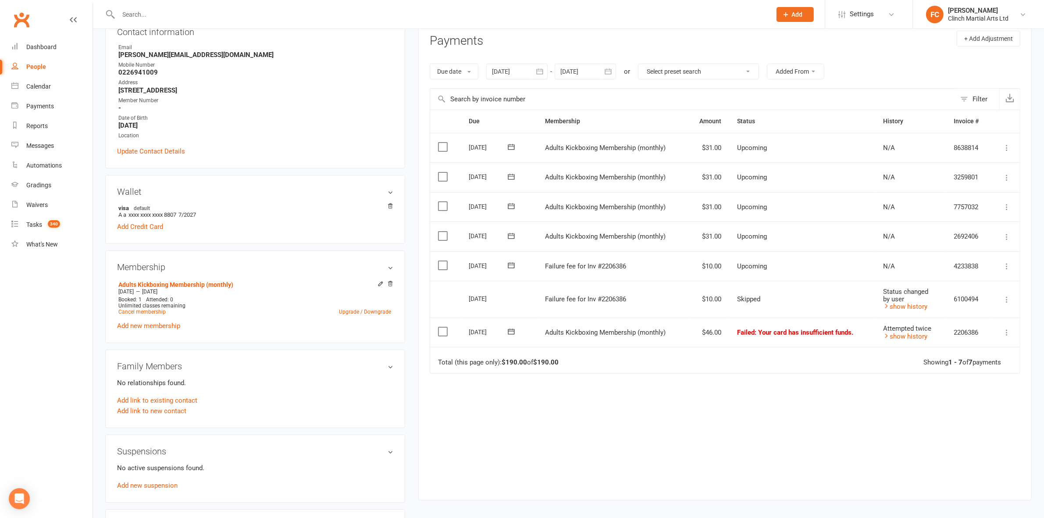
click at [513, 334] on icon at bounding box center [511, 332] width 7 height 6
drag, startPoint x: 561, startPoint y: 417, endPoint x: 572, endPoint y: 68, distance: 349.2
click at [560, 417] on span "13" at bounding box center [562, 420] width 7 height 7
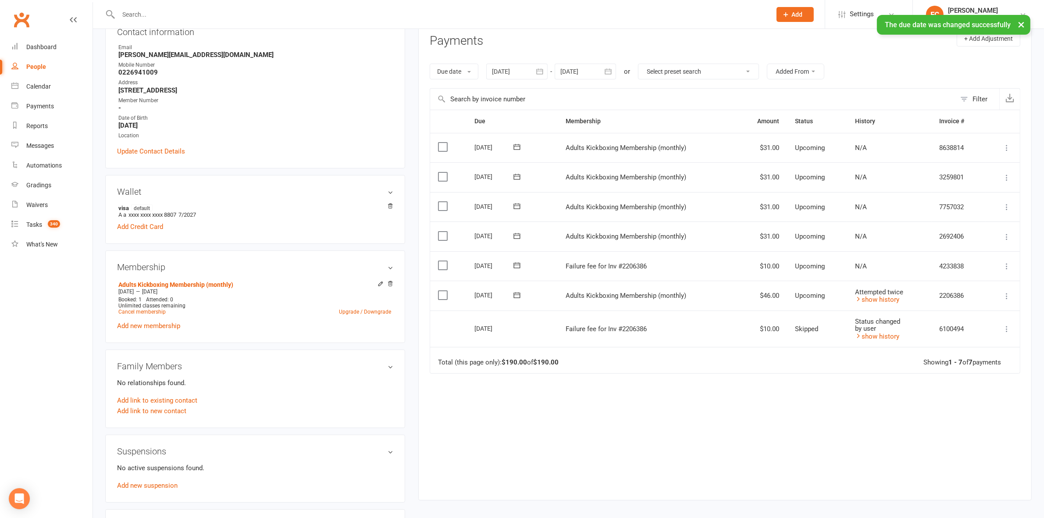
click at [518, 268] on icon at bounding box center [517, 265] width 9 height 9
click at [567, 351] on span "13" at bounding box center [568, 353] width 7 height 7
click at [445, 266] on label at bounding box center [444, 265] width 12 height 9
click at [444, 261] on input "checkbox" at bounding box center [441, 261] width 6 height 0
drag, startPoint x: 988, startPoint y: 494, endPoint x: 983, endPoint y: 485, distance: 10.2
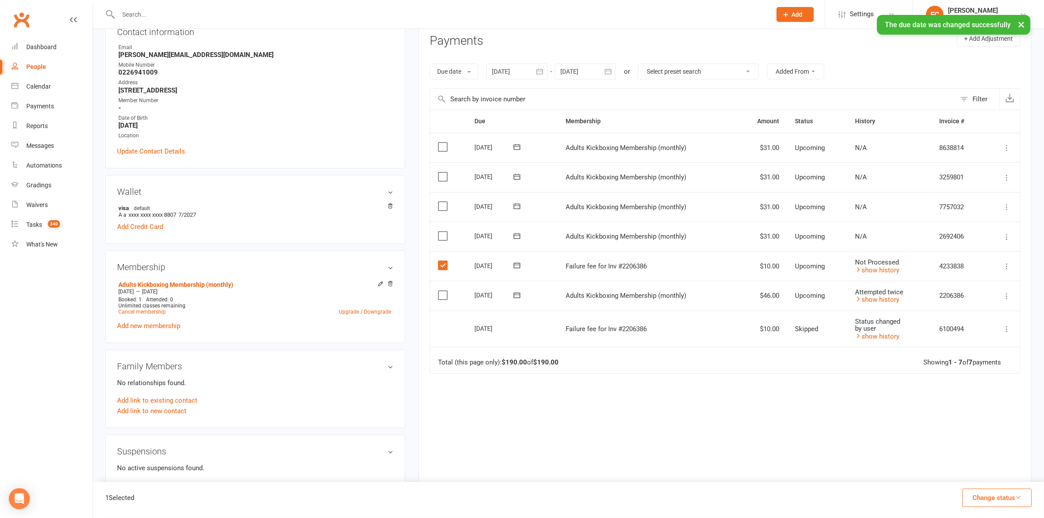
click at [987, 494] on button "Change status" at bounding box center [996, 497] width 69 height 18
click at [979, 477] on link "Skipped" at bounding box center [987, 474] width 87 height 18
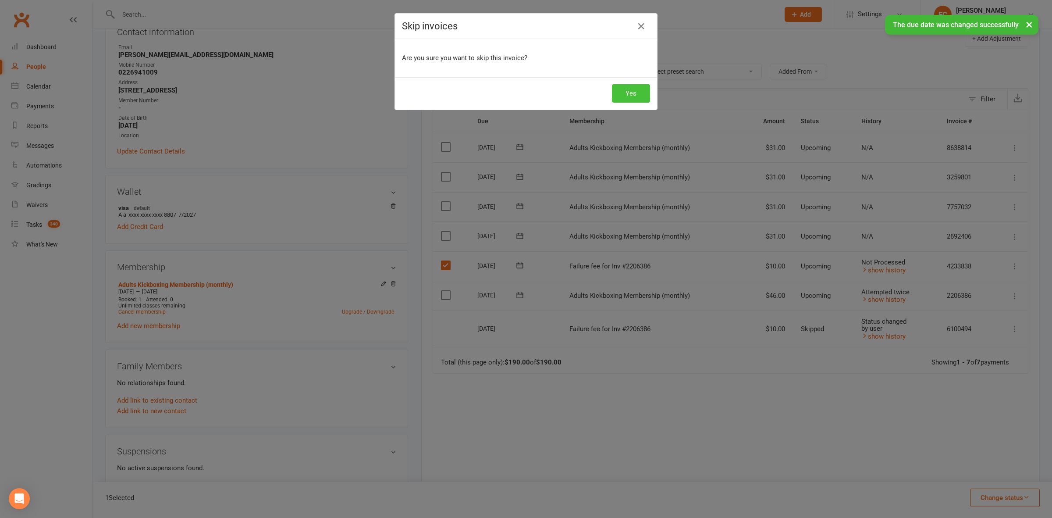
click at [622, 93] on button "Yes" at bounding box center [631, 93] width 38 height 18
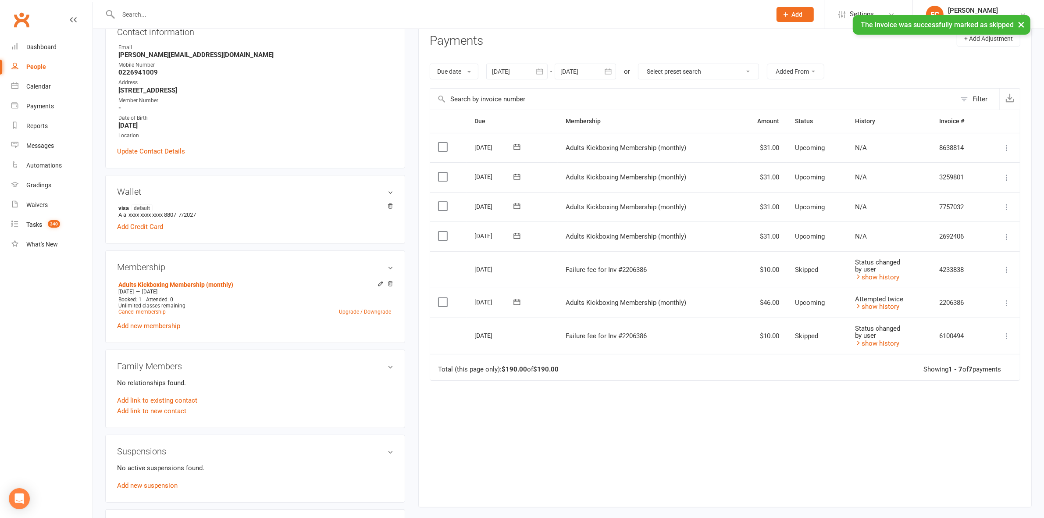
click at [604, 399] on div "Due Contact Membership Amount Status History Invoice # Select this 09 Sep 2025 …" at bounding box center [725, 302] width 591 height 384
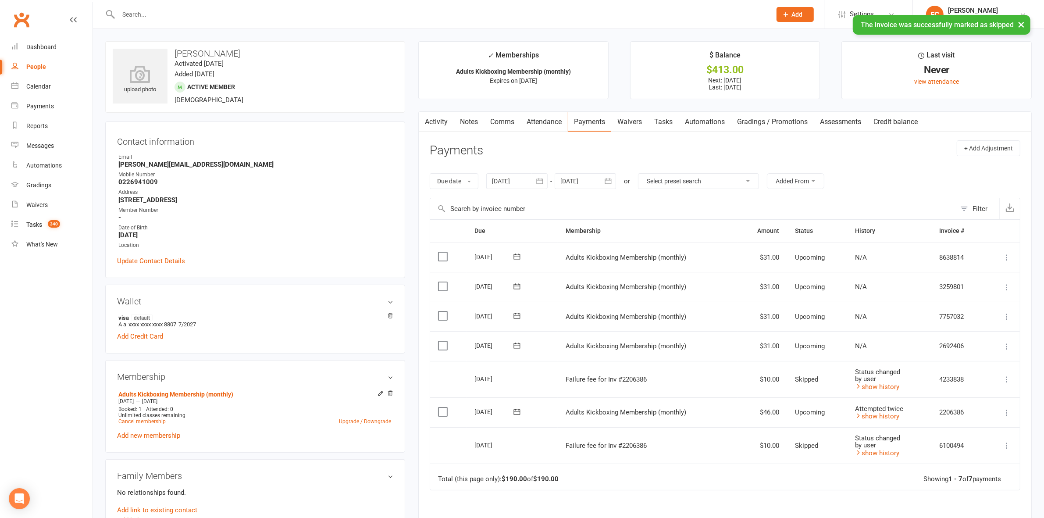
scroll to position [219, 0]
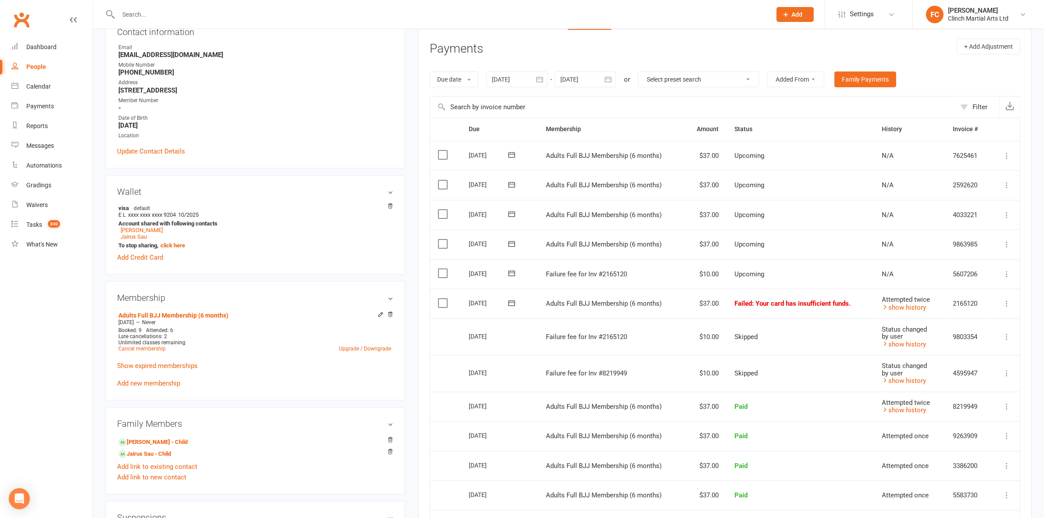
scroll to position [219, 0]
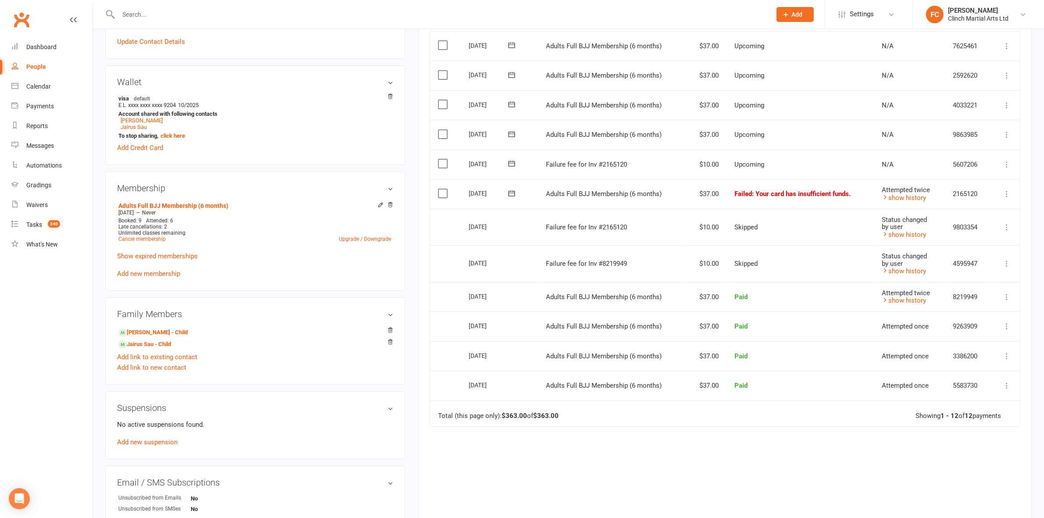
click at [513, 166] on icon at bounding box center [511, 163] width 9 height 9
click at [560, 248] on span "13" at bounding box center [562, 251] width 7 height 7
click at [442, 168] on label at bounding box center [444, 163] width 12 height 9
click at [442, 159] on input "checkbox" at bounding box center [441, 159] width 6 height 0
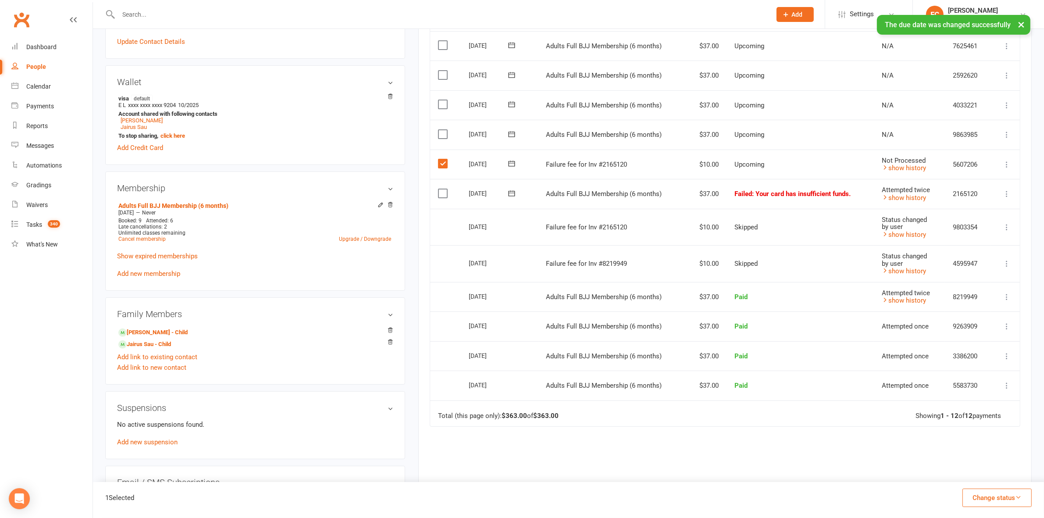
click at [972, 500] on button "Change status" at bounding box center [996, 497] width 69 height 18
click at [974, 477] on link "Skipped" at bounding box center [987, 474] width 87 height 18
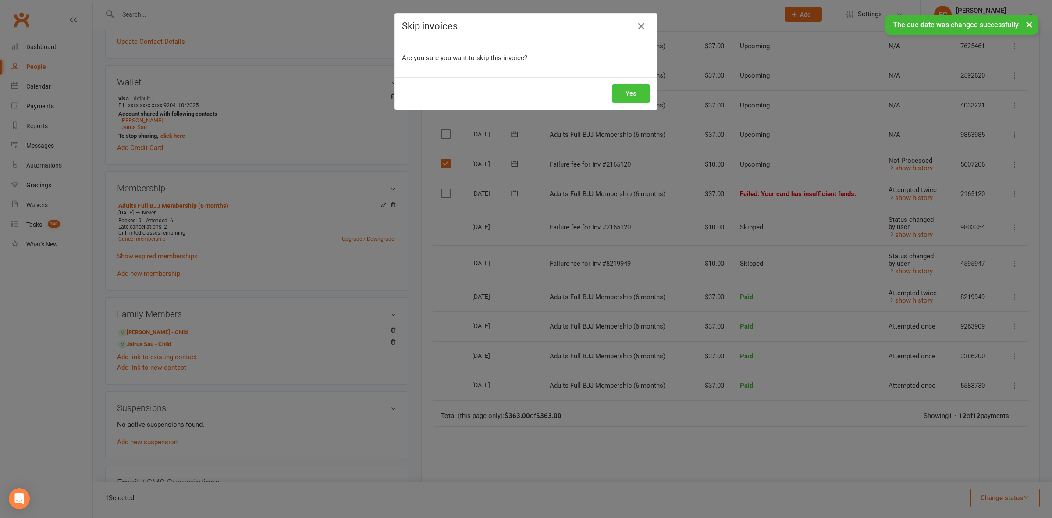
click at [630, 94] on button "Yes" at bounding box center [631, 93] width 38 height 18
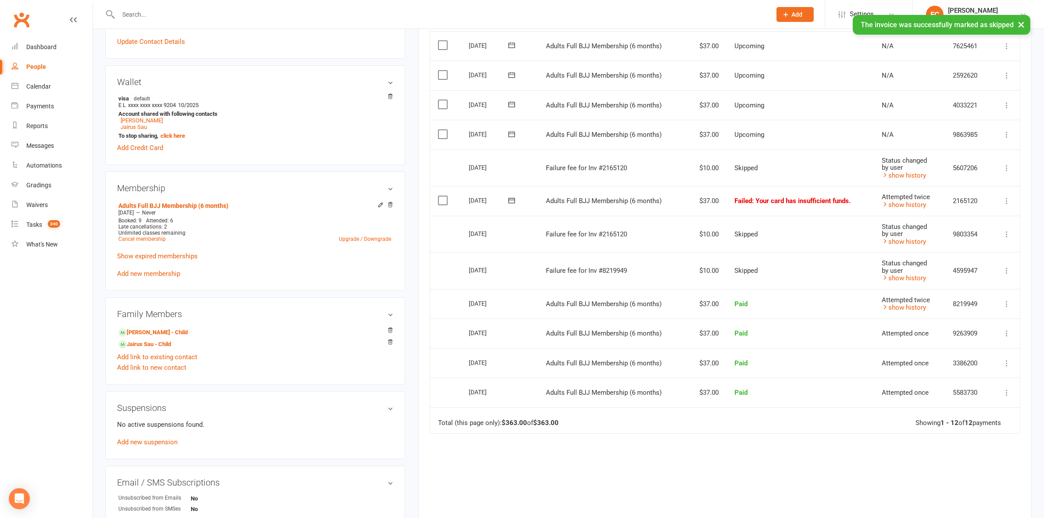
click at [512, 198] on icon at bounding box center [511, 200] width 9 height 9
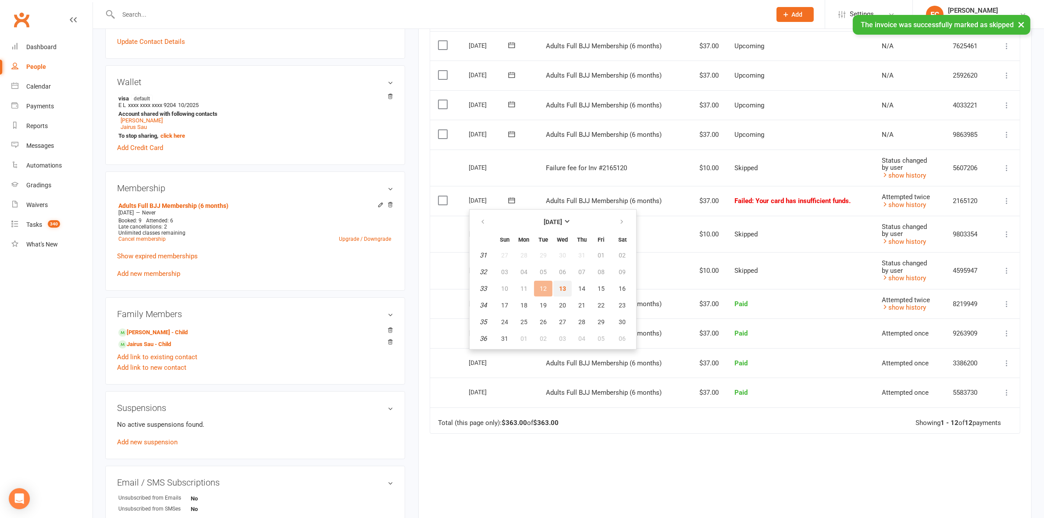
click at [560, 290] on button "13" at bounding box center [562, 289] width 18 height 16
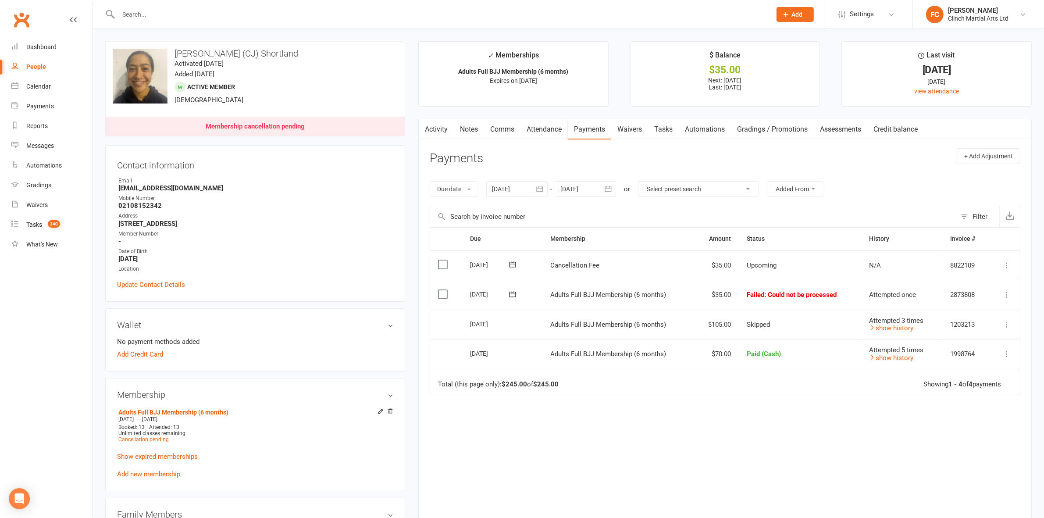
click at [515, 294] on icon at bounding box center [512, 294] width 9 height 9
click at [564, 378] on span "13" at bounding box center [563, 381] width 7 height 7
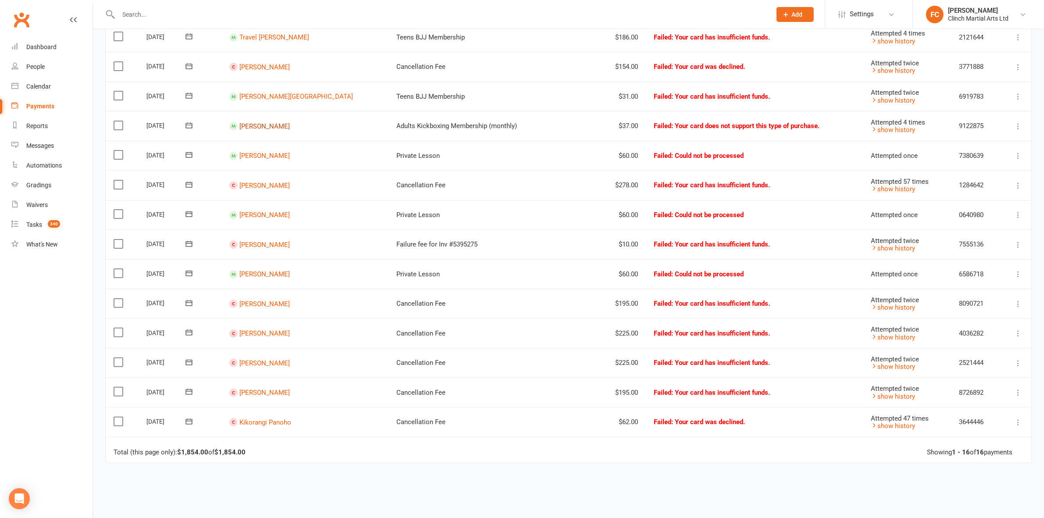
scroll to position [219, 0]
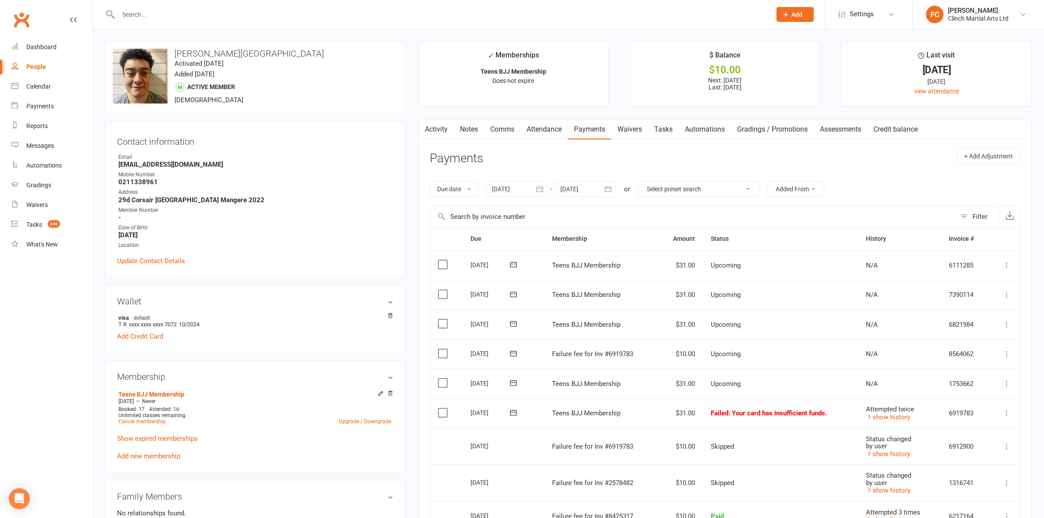
scroll to position [110, 0]
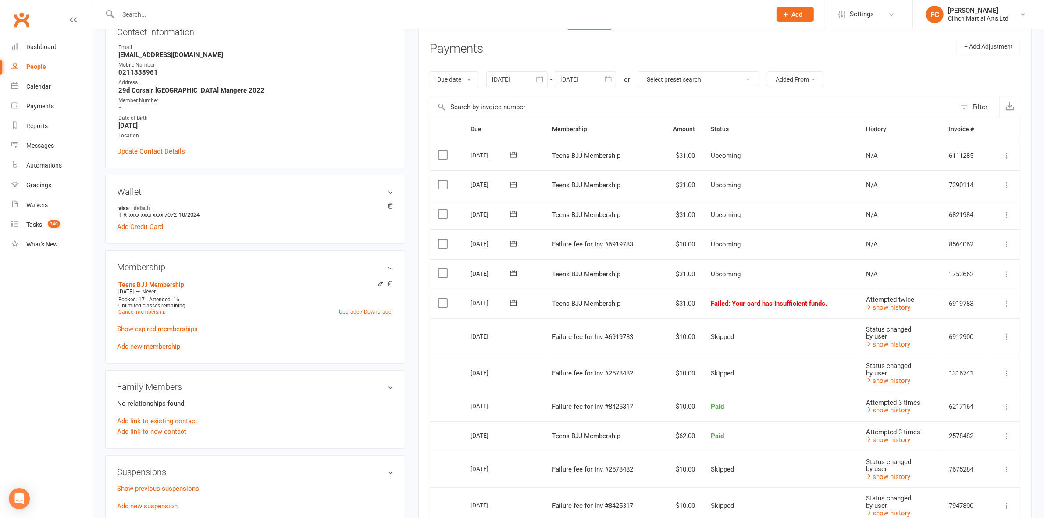
click at [513, 245] on icon at bounding box center [513, 244] width 7 height 6
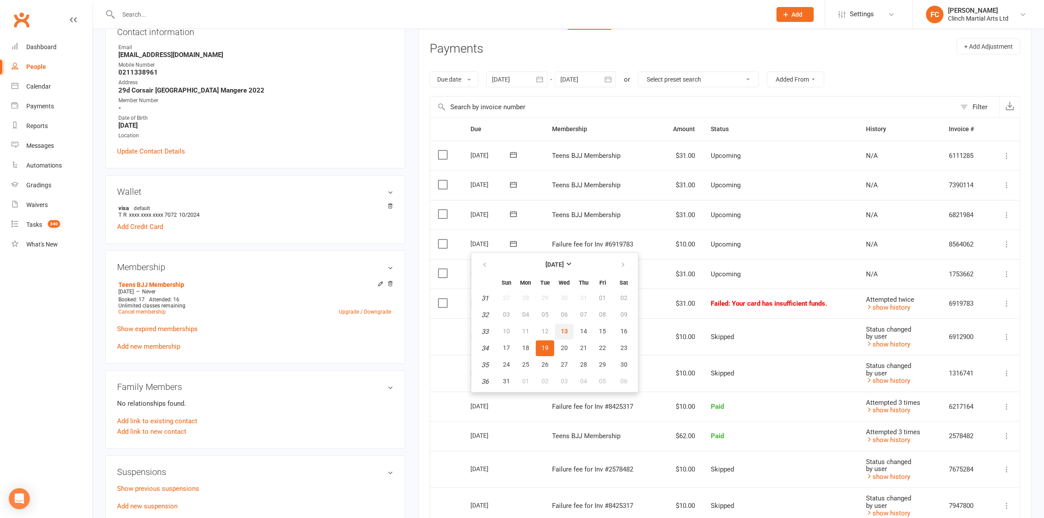
click at [564, 328] on span "13" at bounding box center [564, 331] width 7 height 7
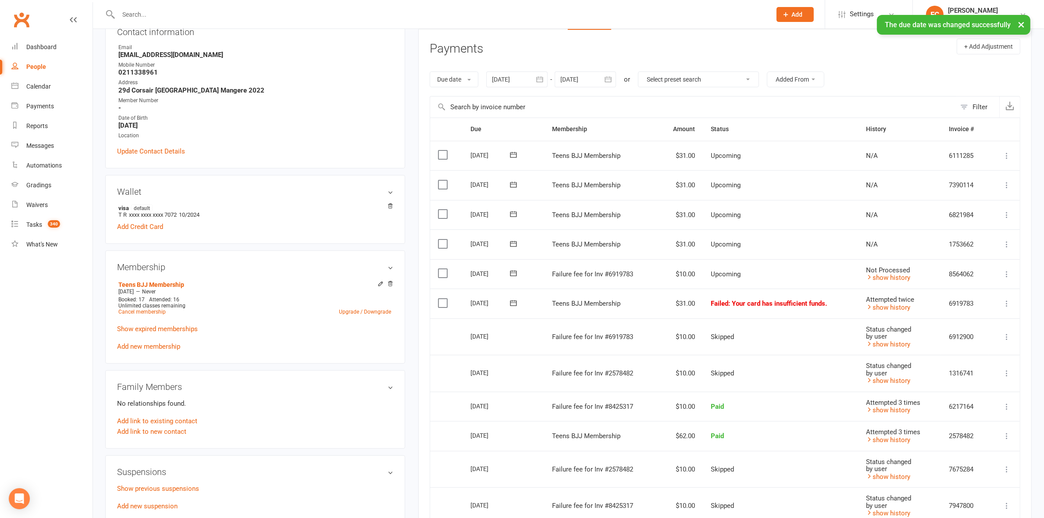
click at [441, 271] on label at bounding box center [444, 273] width 12 height 9
click at [441, 269] on input "checkbox" at bounding box center [441, 269] width 6 height 0
click at [971, 492] on button "Change status" at bounding box center [996, 497] width 69 height 18
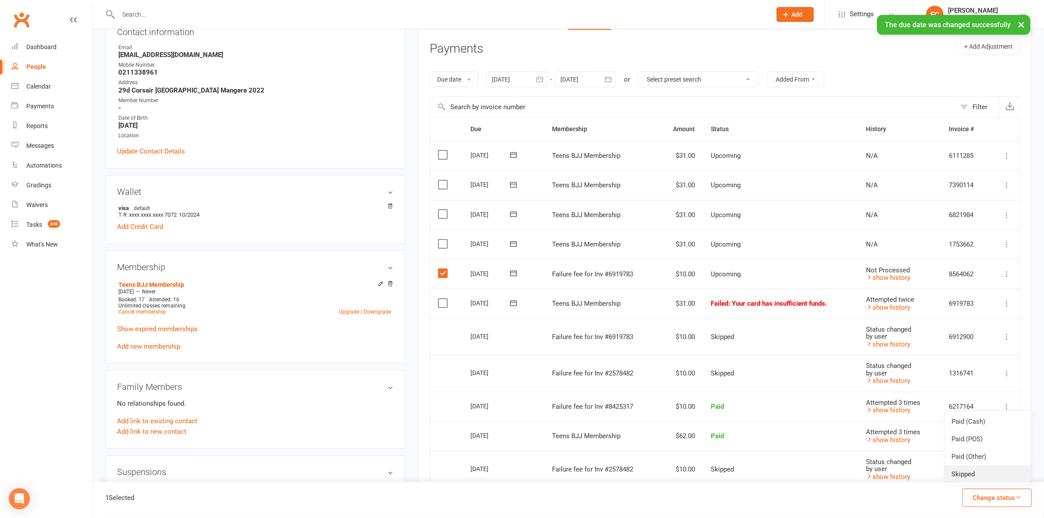
click at [972, 475] on link "Skipped" at bounding box center [987, 474] width 87 height 18
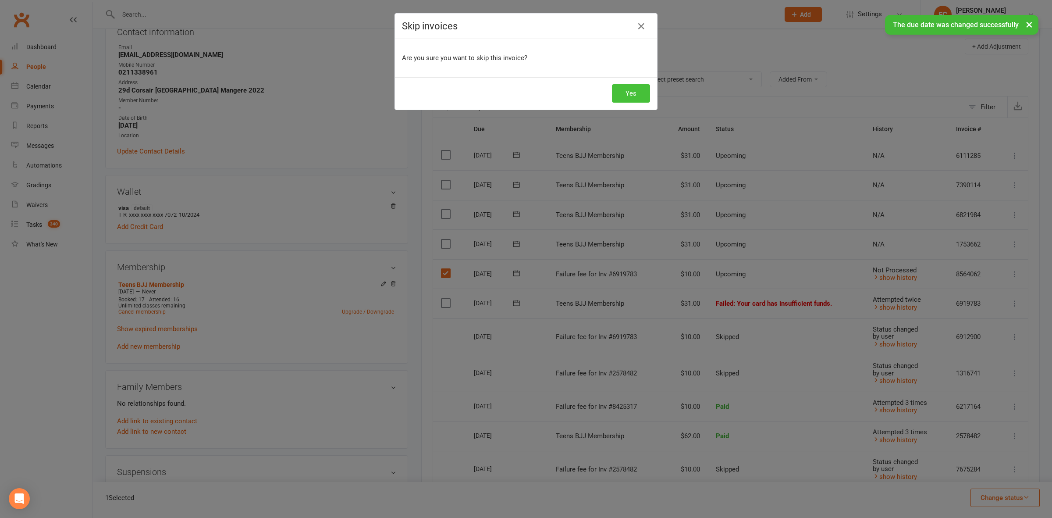
click at [623, 91] on button "Yes" at bounding box center [631, 93] width 38 height 18
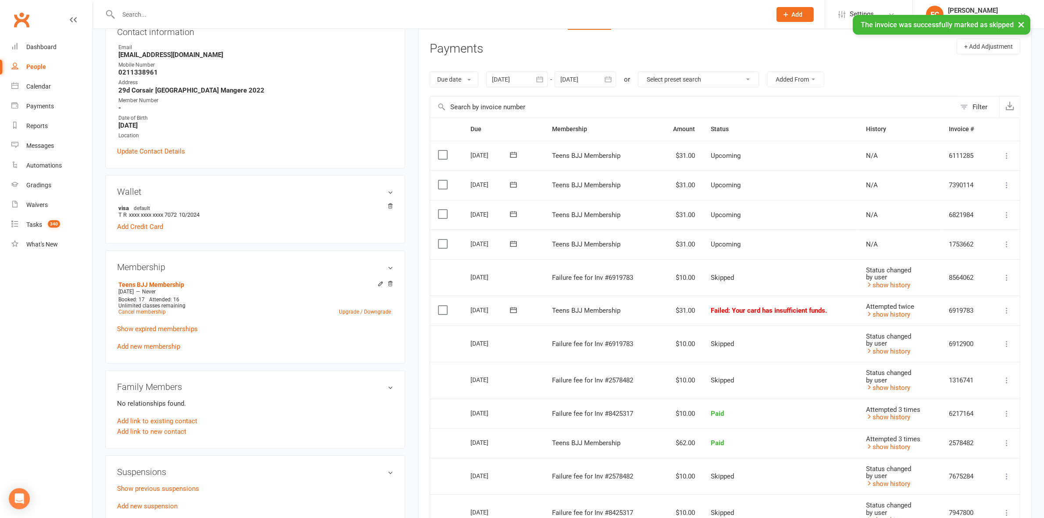
click at [513, 312] on icon at bounding box center [513, 310] width 7 height 6
click at [566, 397] on button "13" at bounding box center [564, 398] width 18 height 16
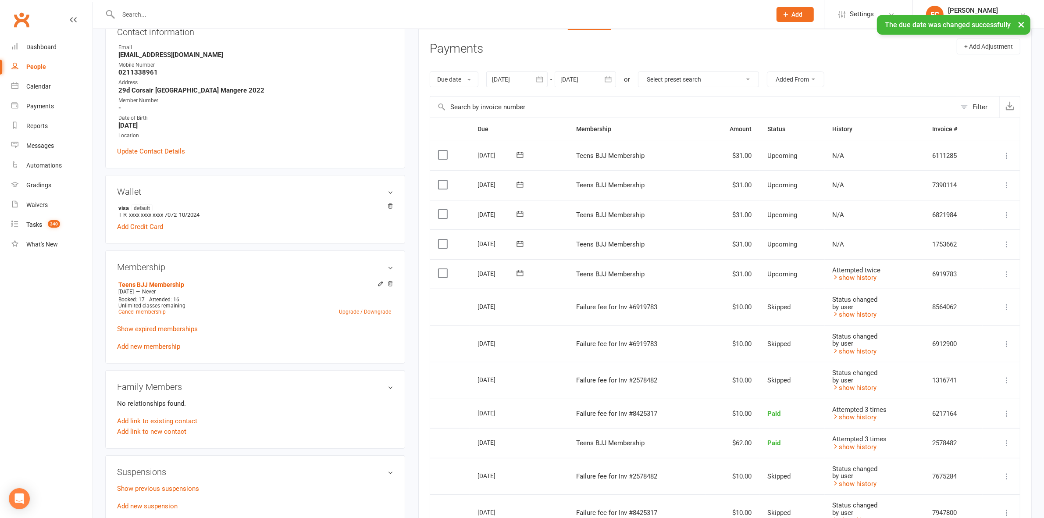
click at [432, 323] on td "Select this" at bounding box center [449, 307] width 39 height 37
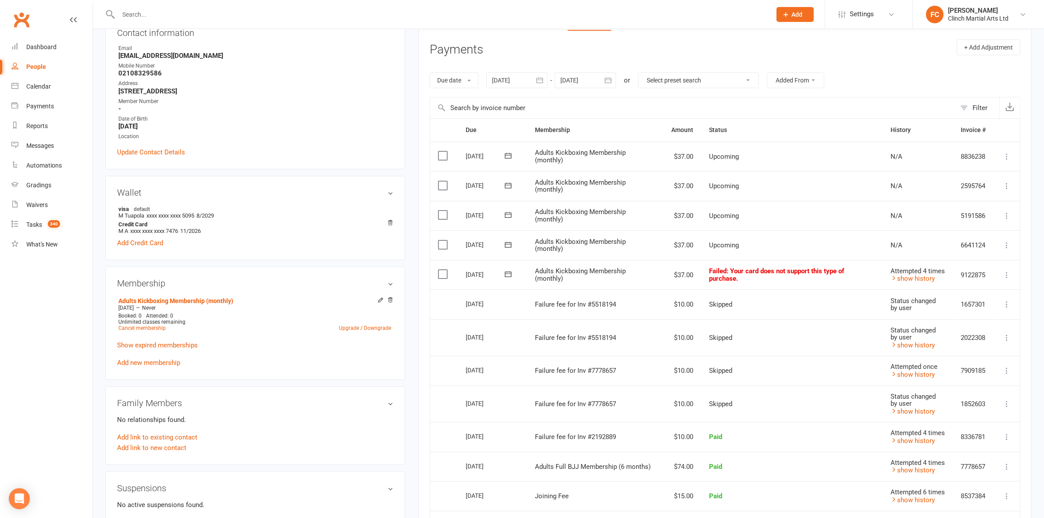
scroll to position [110, 0]
click at [507, 278] on icon at bounding box center [508, 273] width 9 height 9
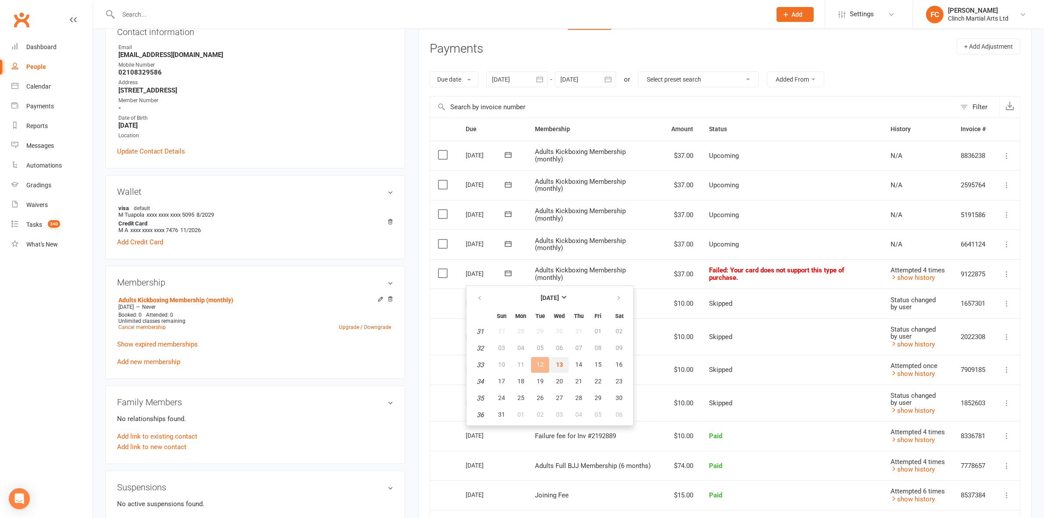
click at [560, 361] on span "13" at bounding box center [559, 364] width 7 height 7
